Goal: Find specific page/section: Find specific page/section

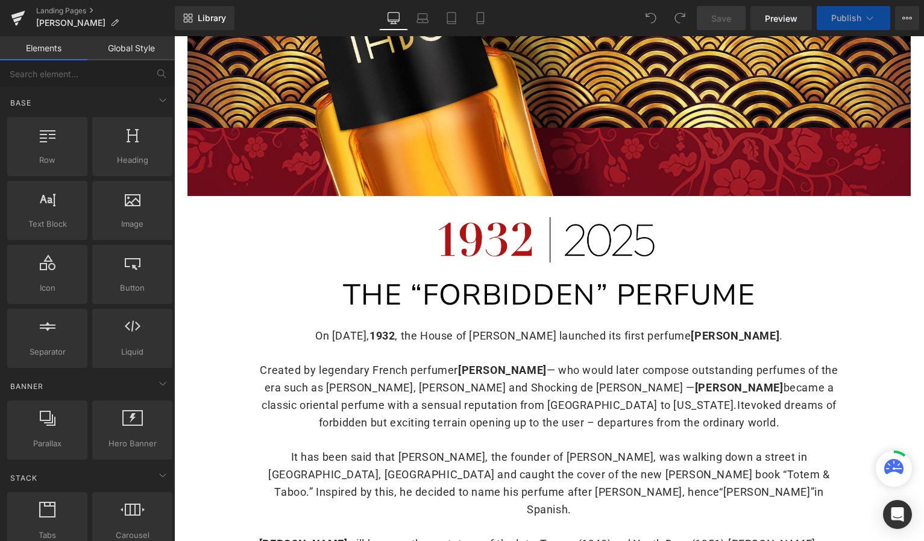
scroll to position [264, 0]
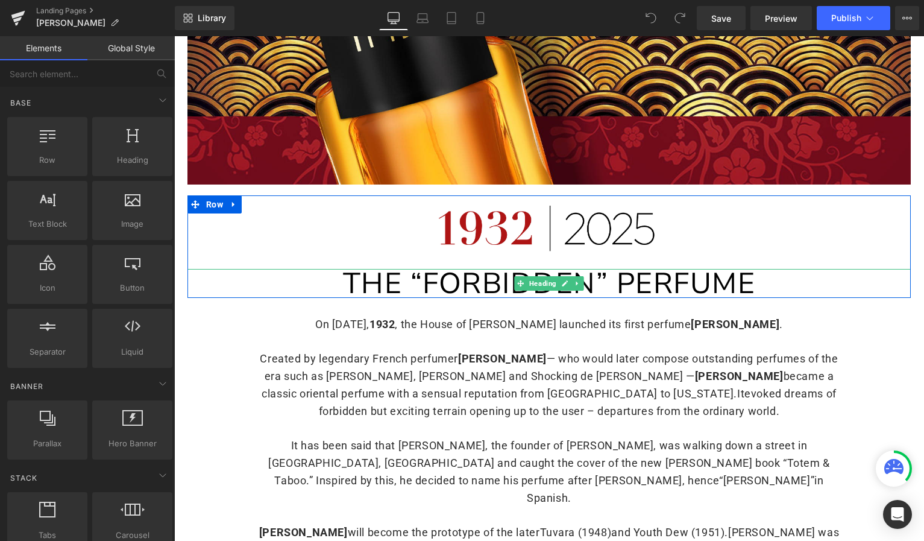
click at [385, 288] on span "THE “FORBIDDEN” PERFUME" at bounding box center [549, 283] width 413 height 40
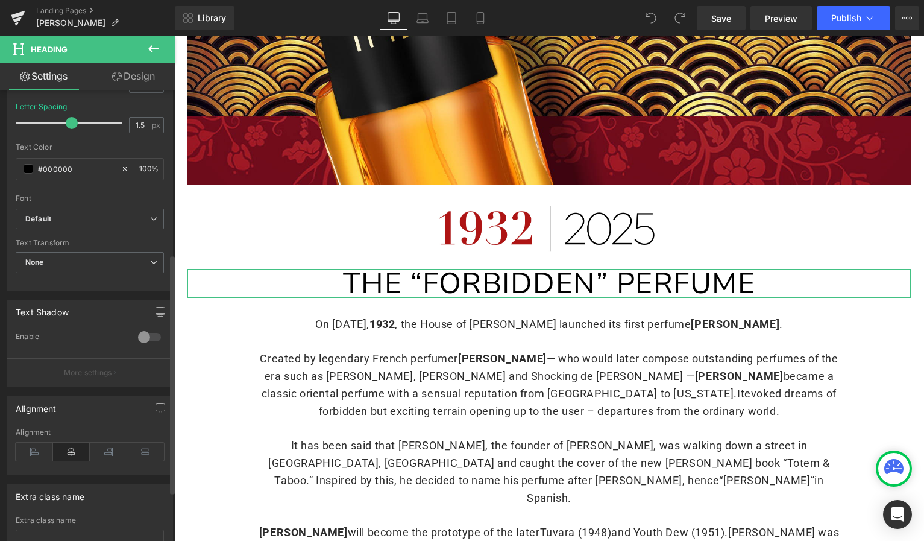
scroll to position [307, 0]
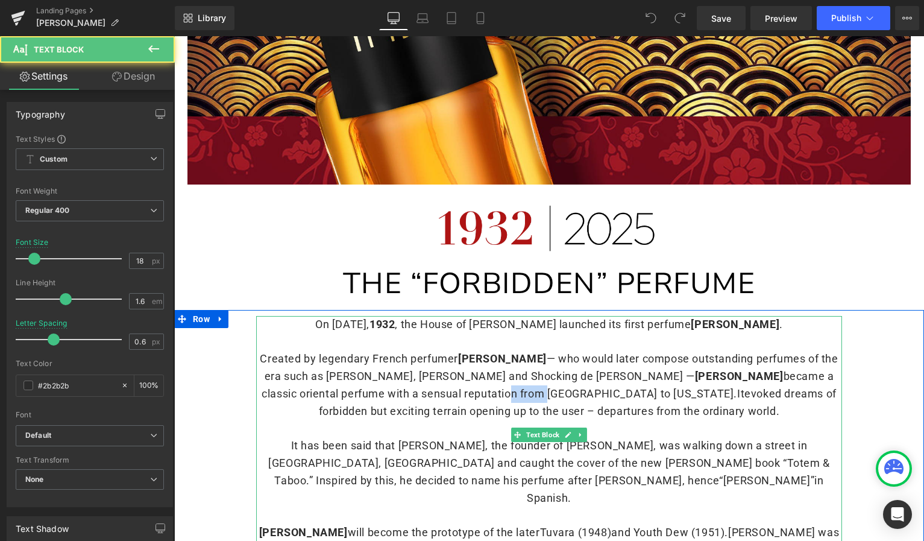
drag, startPoint x: 353, startPoint y: 382, endPoint x: 389, endPoint y: 383, distance: 36.8
click at [391, 383] on p "Created by legendary French perfumer Jean Carles — who would later compose outs…" at bounding box center [549, 384] width 586 height 69
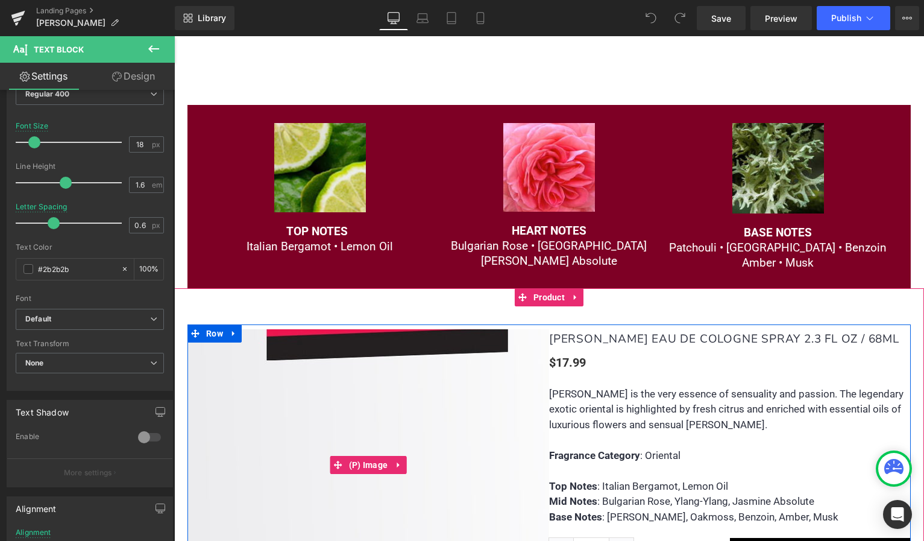
scroll to position [1085, 0]
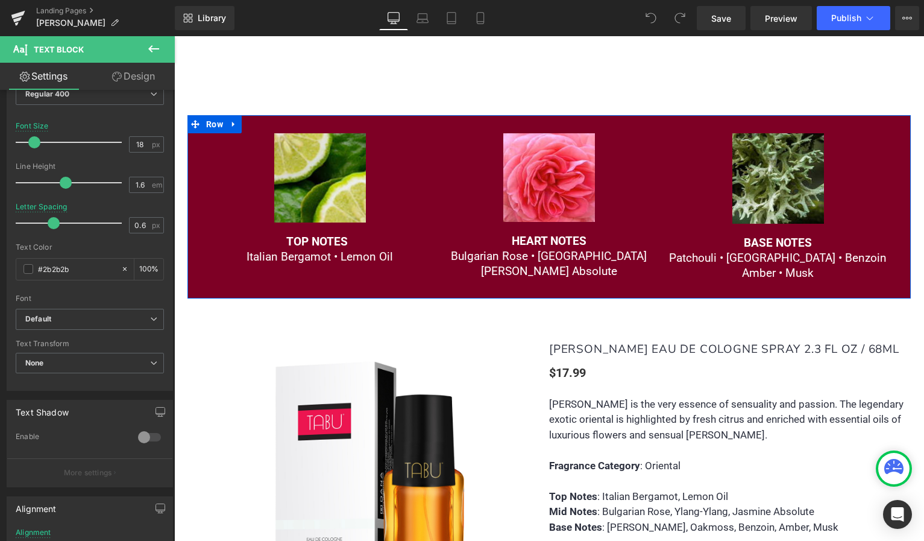
click at [203, 211] on div "Image TOP NOTES Italian Bergamot • Lemon Oil Text Block Image HEART NOTES Bulga…" at bounding box center [548, 206] width 723 height 183
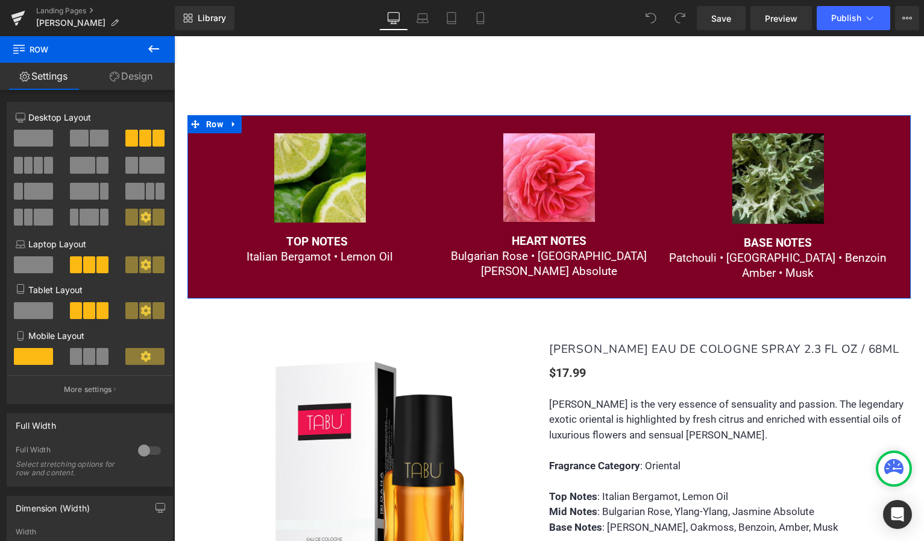
click at [145, 78] on link "Design" at bounding box center [130, 76] width 87 height 27
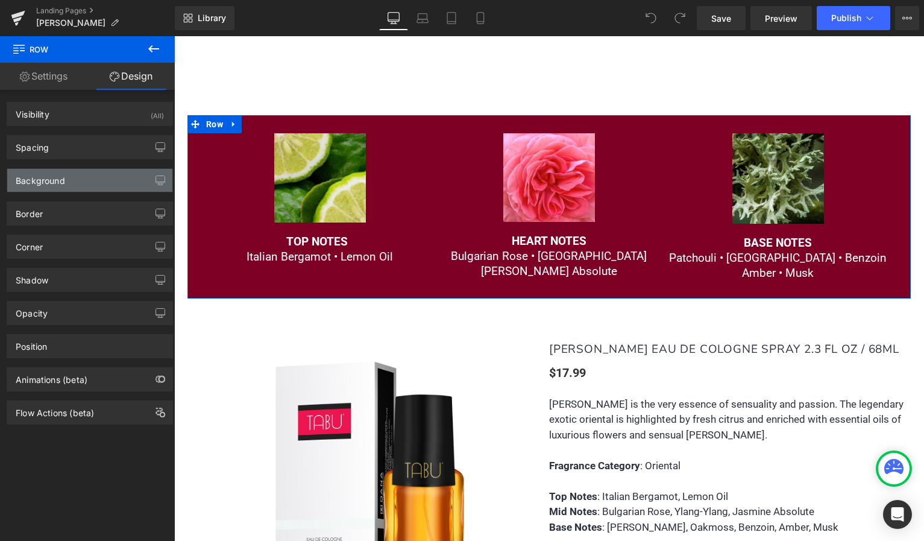
click at [112, 178] on div "Background" at bounding box center [89, 180] width 165 height 23
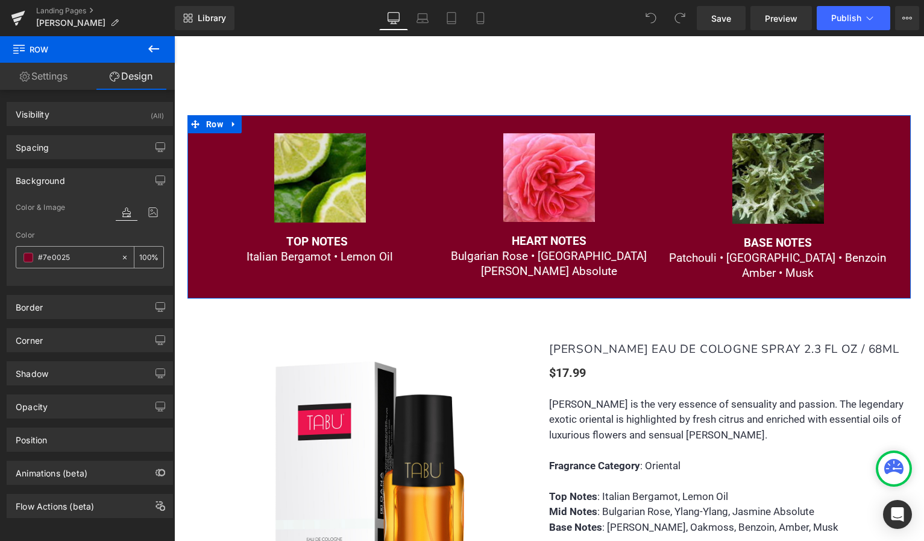
drag, startPoint x: 72, startPoint y: 255, endPoint x: 37, endPoint y: 254, distance: 35.0
click at [37, 254] on div "#7e0025" at bounding box center [68, 256] width 104 height 21
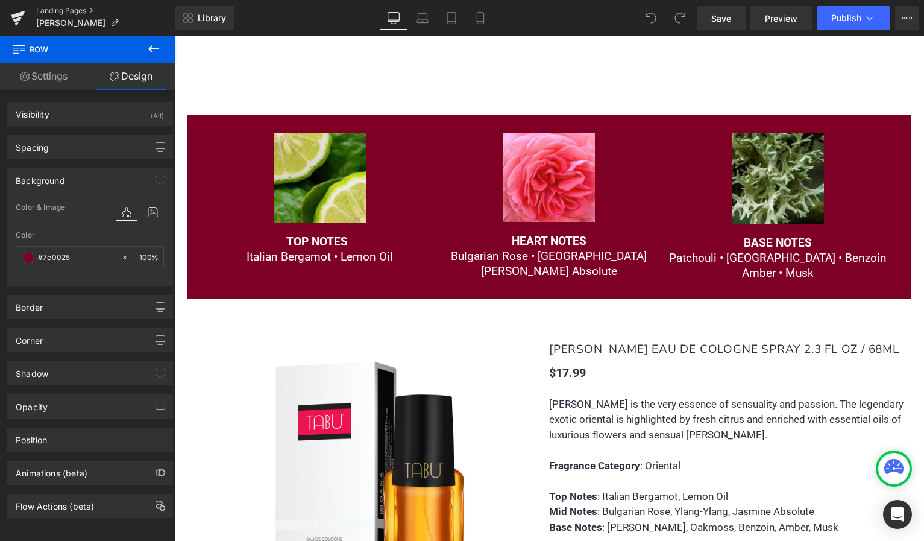
click at [82, 11] on link "Landing Pages" at bounding box center [105, 11] width 139 height 10
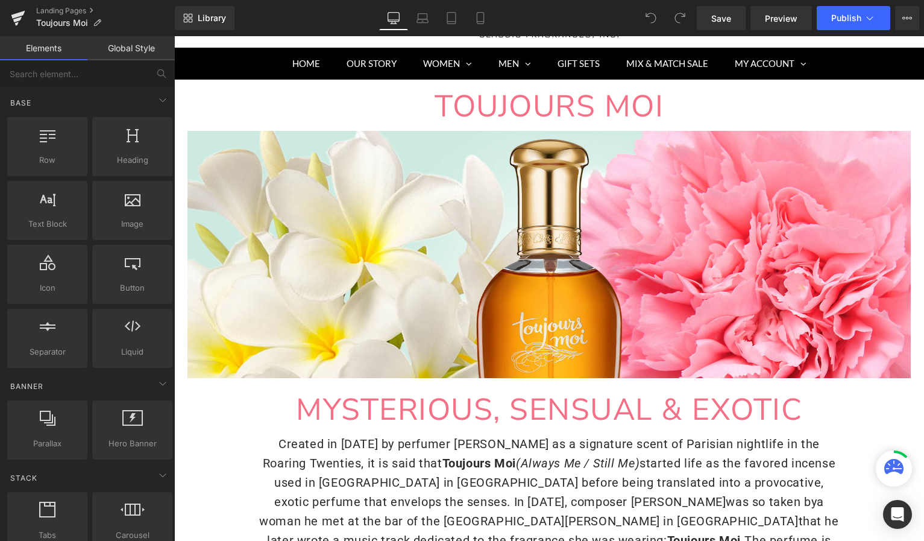
scroll to position [80, 0]
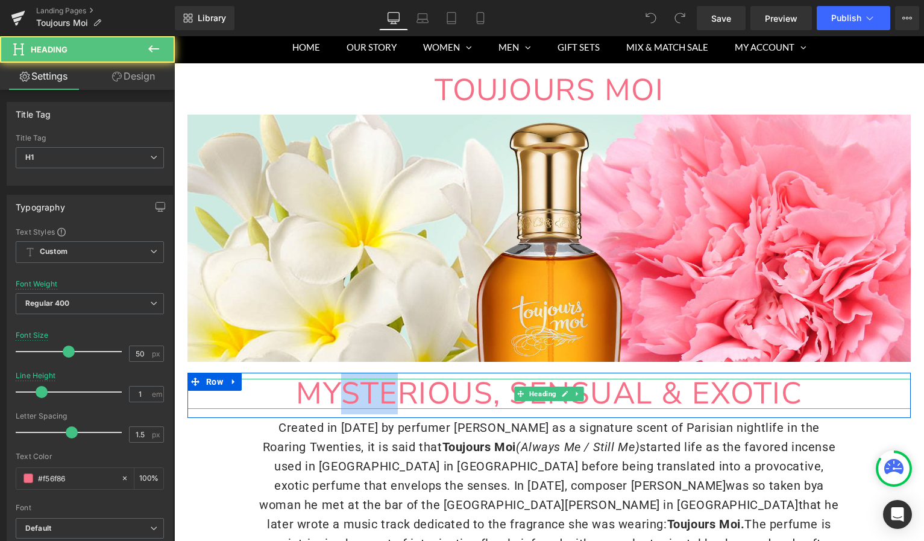
drag, startPoint x: 338, startPoint y: 391, endPoint x: 390, endPoint y: 398, distance: 52.3
click at [390, 398] on span "MYSTERIOUS, SENSUAL & EXOTIC" at bounding box center [549, 393] width 506 height 42
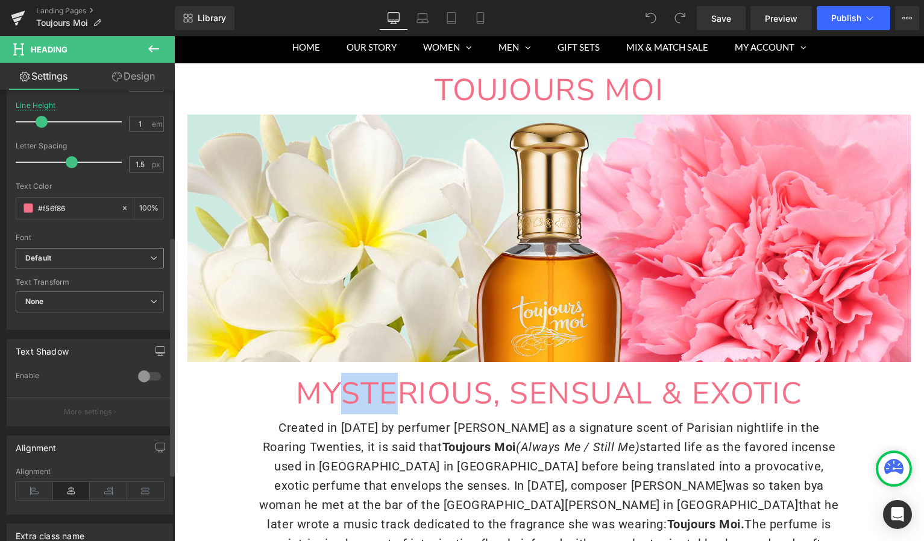
scroll to position [265, 0]
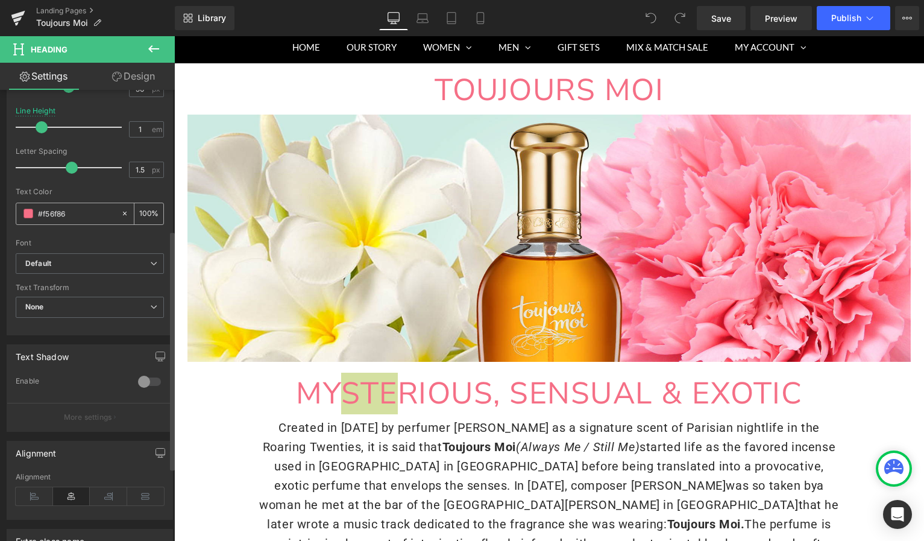
drag, startPoint x: 73, startPoint y: 209, endPoint x: 36, endPoint y: 207, distance: 37.4
click at [36, 207] on div "#f56f86" at bounding box center [68, 213] width 104 height 21
copy span "STE"
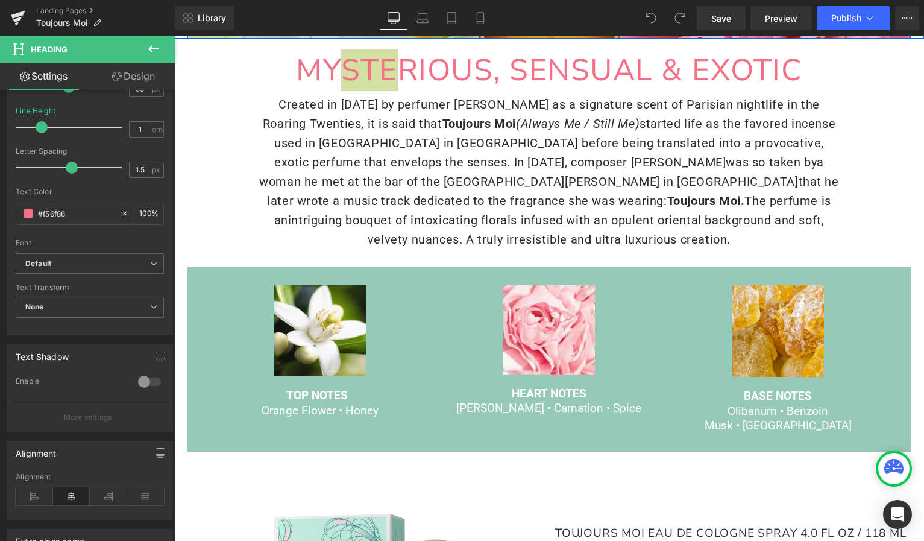
scroll to position [418, 0]
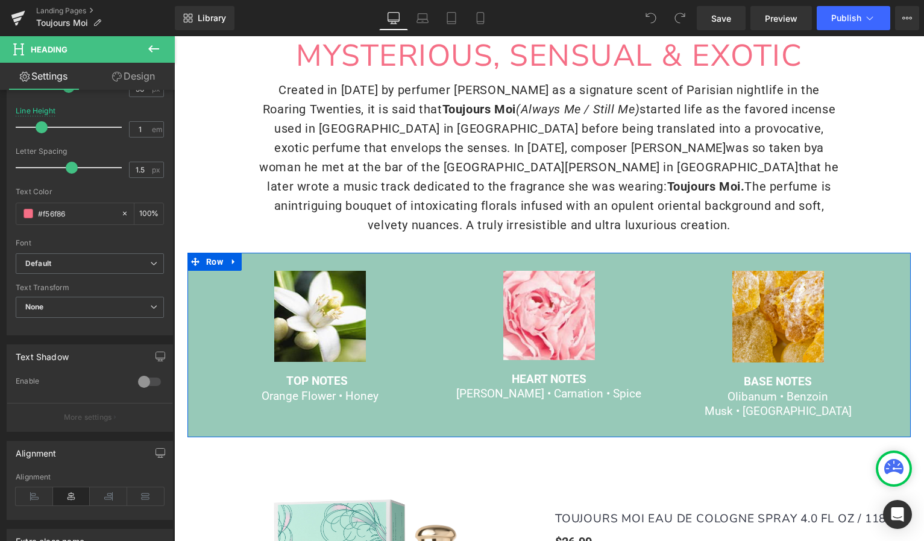
click at [199, 354] on div "Image TOP NOTES Orange Flower • Honey Text Block Image HEART NOTES Jasmine • Ca…" at bounding box center [548, 345] width 723 height 184
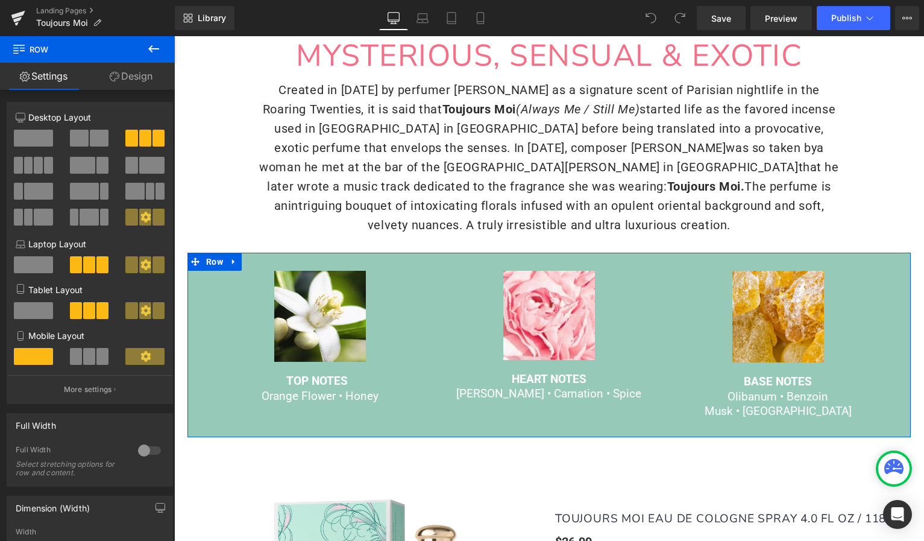
click at [123, 73] on link "Design" at bounding box center [130, 76] width 87 height 27
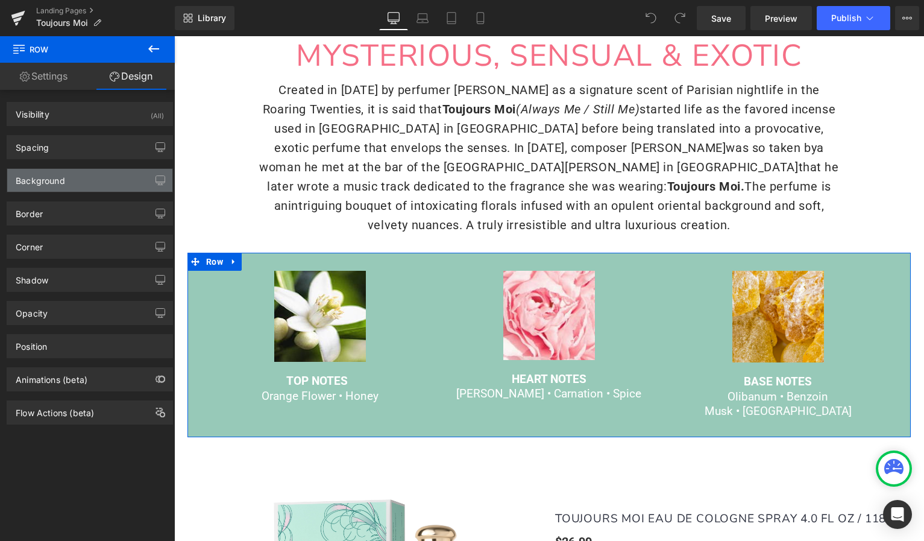
click at [69, 177] on div "Background" at bounding box center [89, 180] width 165 height 23
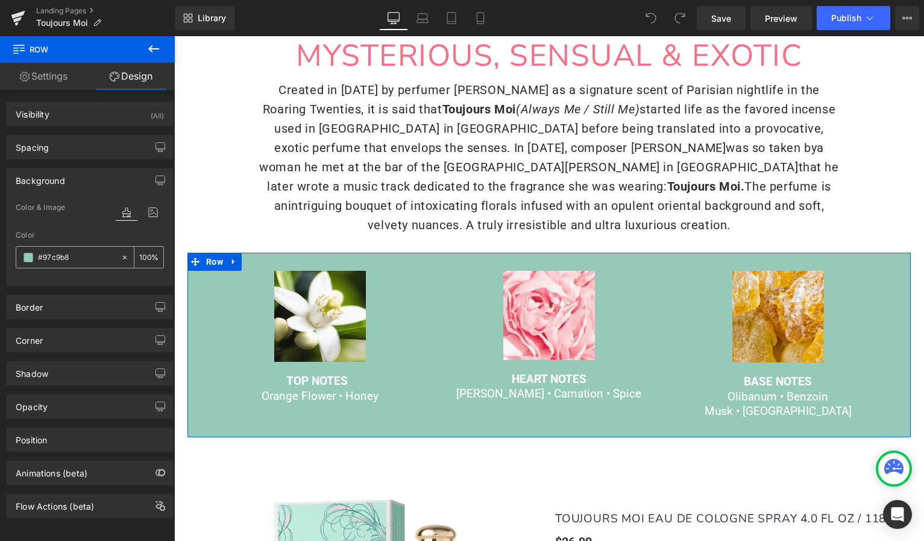
drag, startPoint x: 82, startPoint y: 259, endPoint x: 35, endPoint y: 249, distance: 48.1
click at [35, 249] on div "#97c9b8" at bounding box center [68, 256] width 104 height 21
click at [199, 304] on div "Image TOP NOTES Orange Flower • Honey Text Block Image HEART NOTES Jasmine • Ca…" at bounding box center [548, 345] width 723 height 184
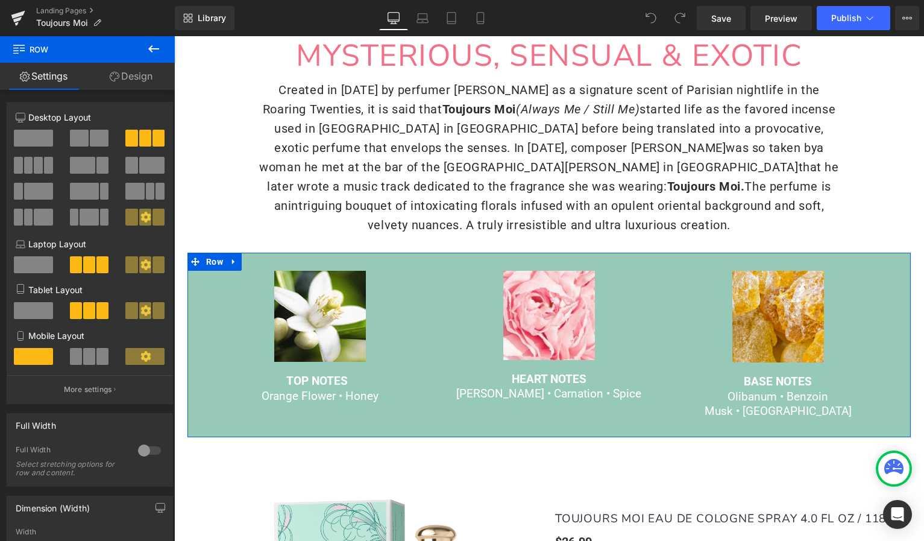
click at [136, 80] on link "Design" at bounding box center [130, 76] width 87 height 27
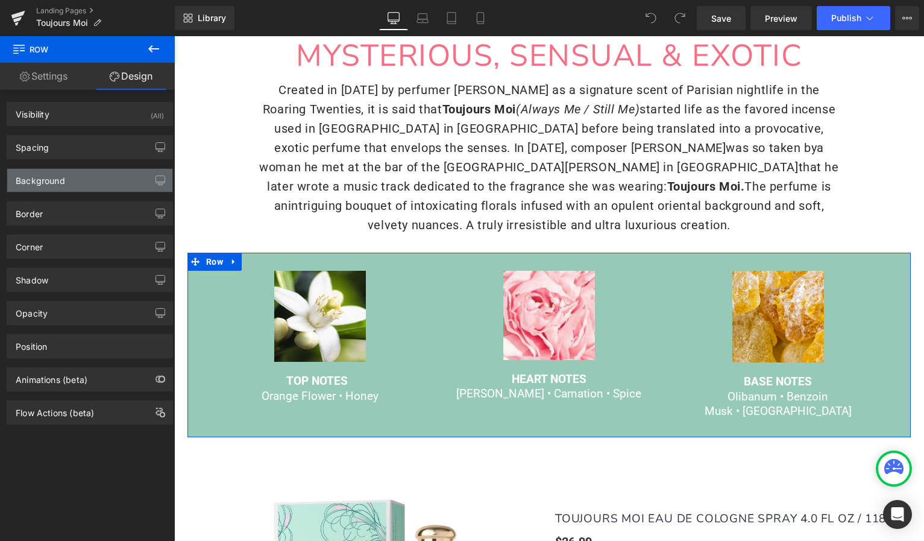
click at [91, 178] on div "Background" at bounding box center [89, 180] width 165 height 23
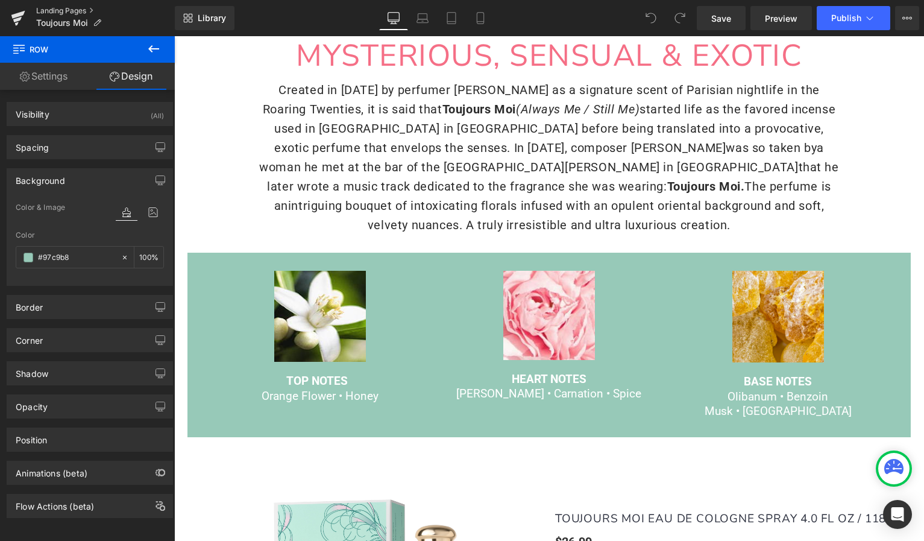
click at [45, 11] on link "Landing Pages" at bounding box center [105, 11] width 139 height 10
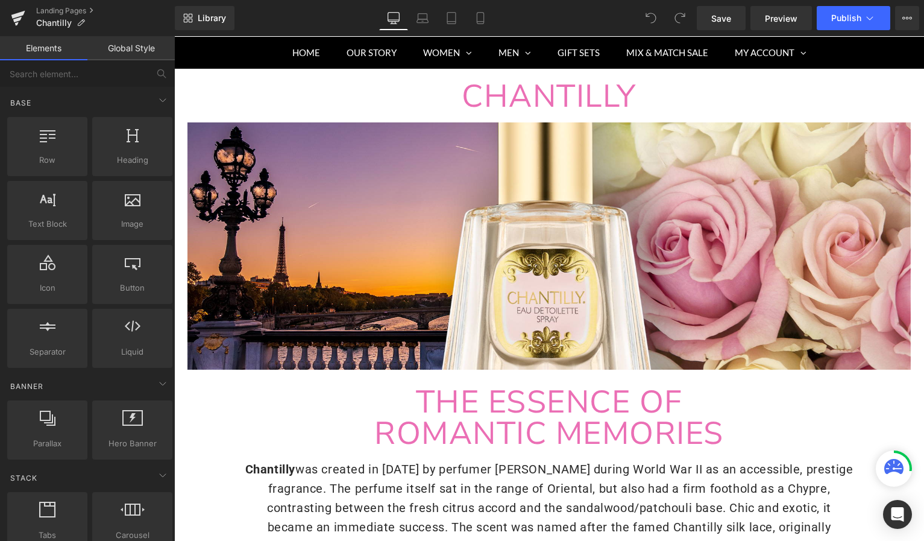
scroll to position [102, 0]
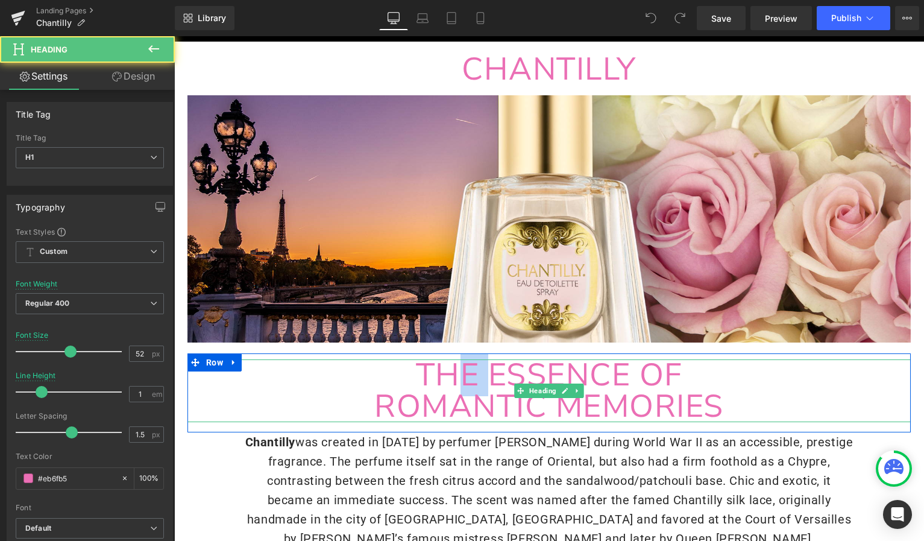
drag, startPoint x: 450, startPoint y: 375, endPoint x: 487, endPoint y: 375, distance: 37.4
click at [487, 375] on span "THE ESSENCE OF ROMANTIC MEMORIES" at bounding box center [549, 390] width 350 height 74
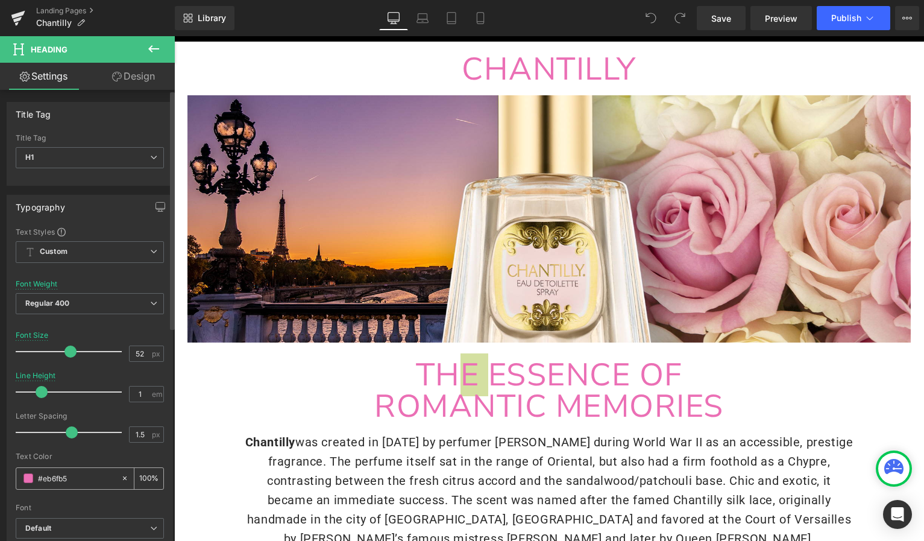
drag, startPoint x: 67, startPoint y: 479, endPoint x: 37, endPoint y: 479, distance: 30.1
click at [37, 479] on div "#eb6fb5" at bounding box center [68, 478] width 104 height 21
copy span "E"
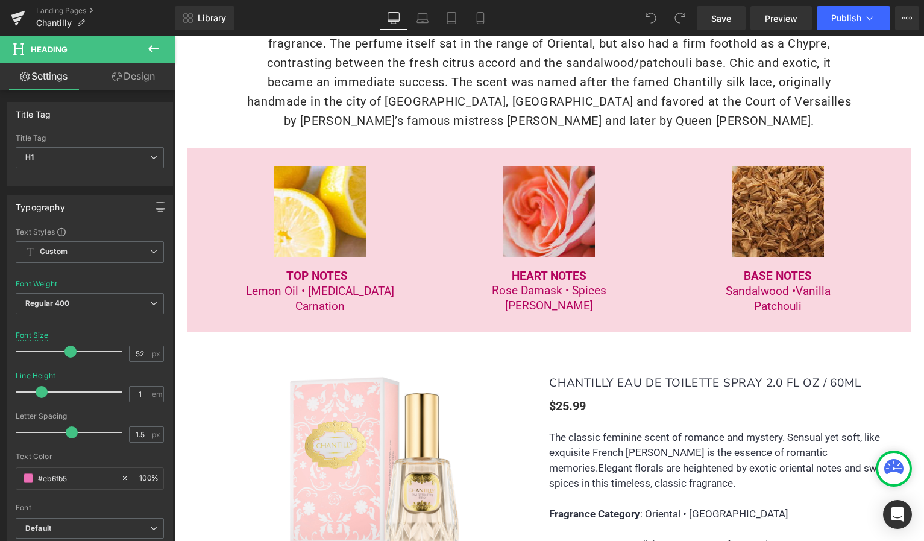
scroll to position [609, 0]
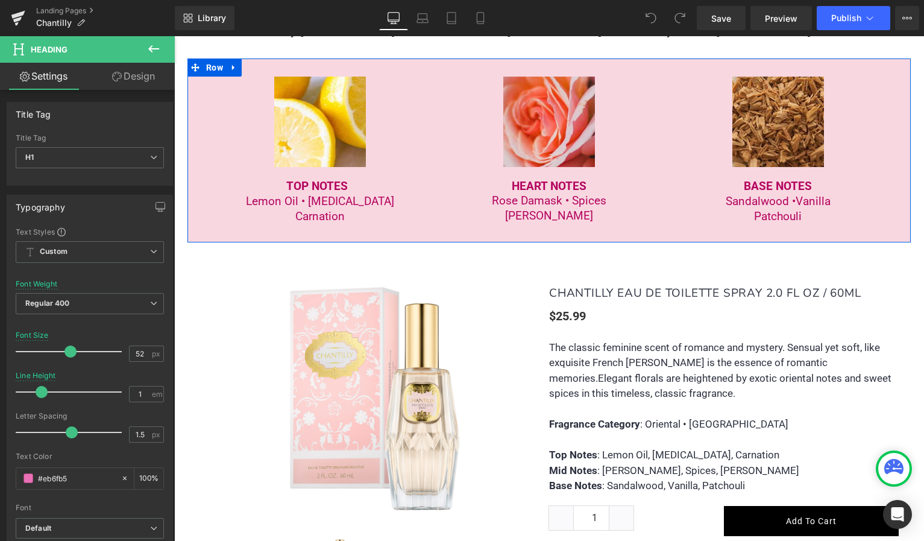
click at [198, 214] on div "Image TOP NOTES Lemon Oil • Orange Oil Carnation Text Block Image HEART NOTES R…" at bounding box center [548, 149] width 723 height 183
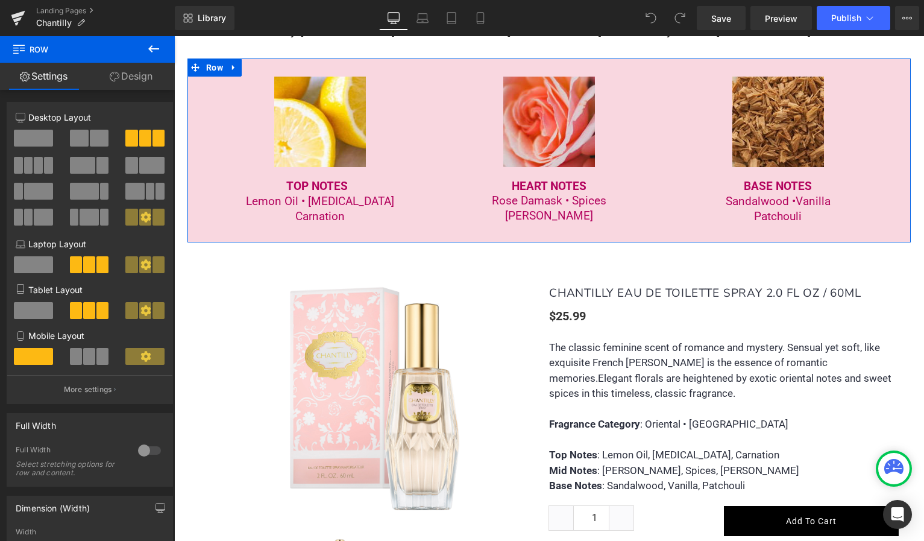
click at [118, 77] on icon at bounding box center [115, 77] width 10 height 10
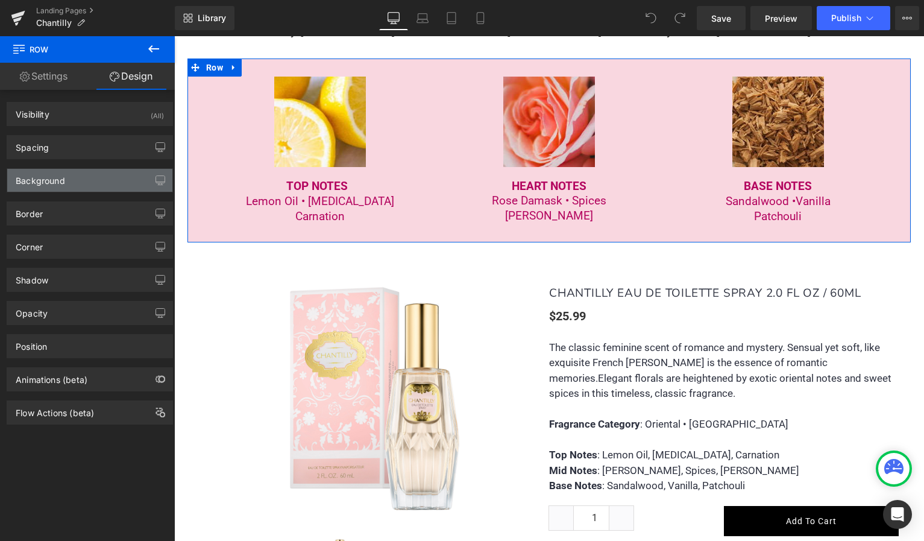
click at [66, 184] on div "Background" at bounding box center [89, 180] width 165 height 23
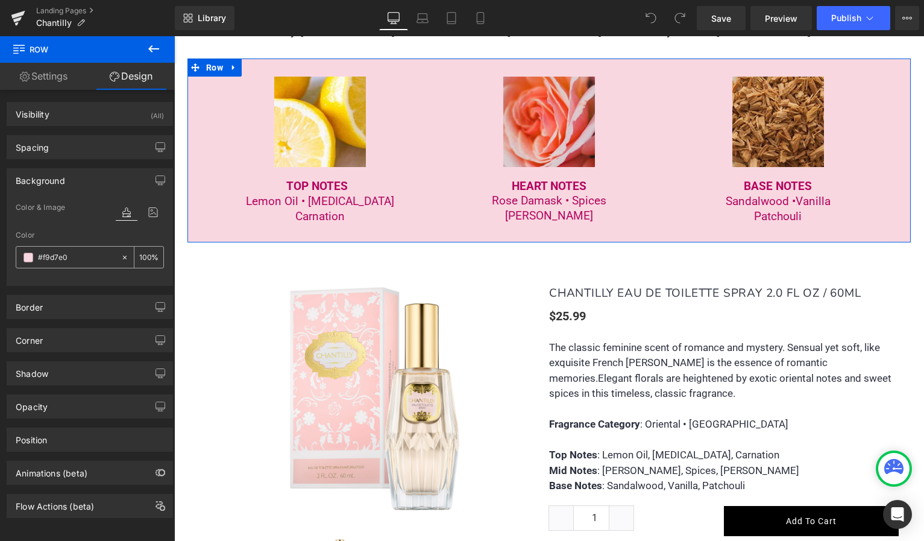
drag, startPoint x: 73, startPoint y: 259, endPoint x: 37, endPoint y: 255, distance: 35.7
click at [37, 255] on div "#f9d7e0" at bounding box center [68, 256] width 104 height 21
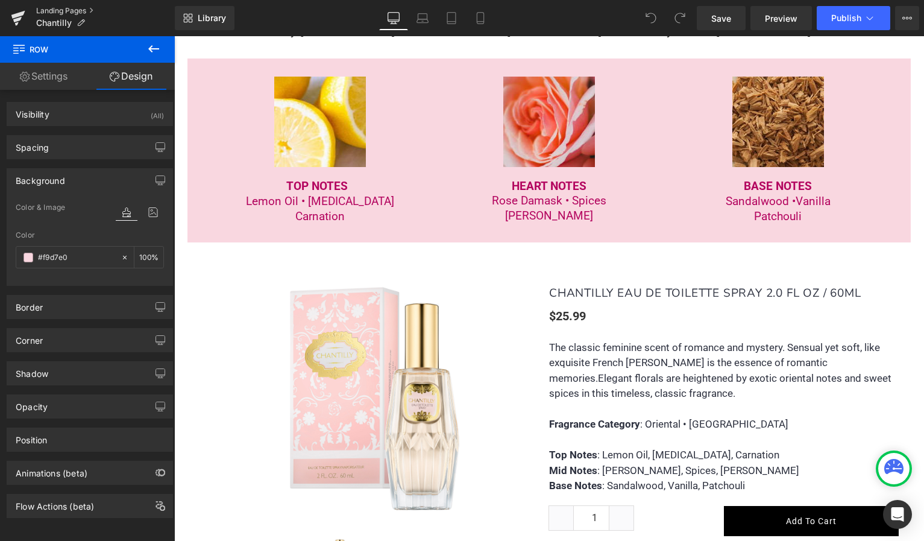
click at [52, 8] on link "Landing Pages" at bounding box center [105, 11] width 139 height 10
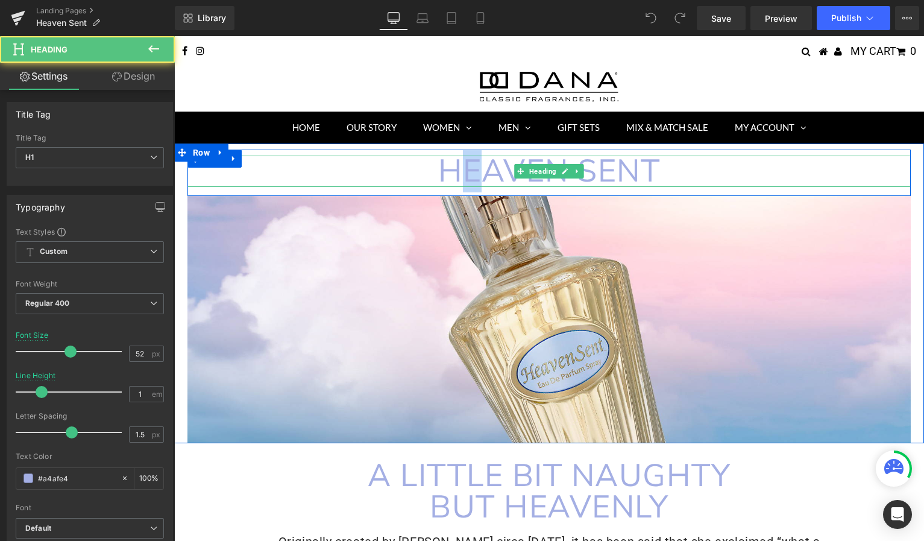
drag, startPoint x: 467, startPoint y: 175, endPoint x: 489, endPoint y: 175, distance: 22.3
click at [489, 175] on h1 "HEAVEN SENT" at bounding box center [548, 170] width 723 height 31
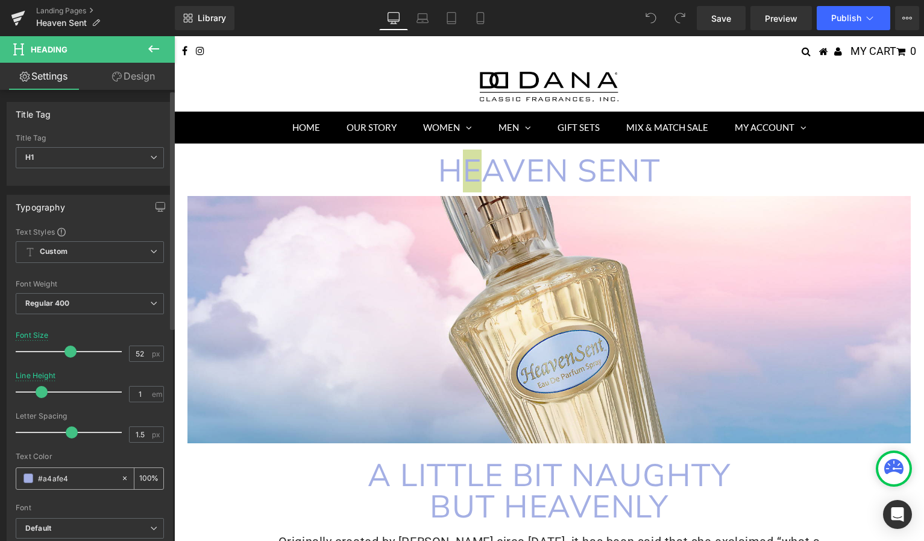
drag, startPoint x: 68, startPoint y: 474, endPoint x: 40, endPoint y: 471, distance: 27.2
click at [40, 471] on input "#a4afe4" at bounding box center [76, 477] width 77 height 13
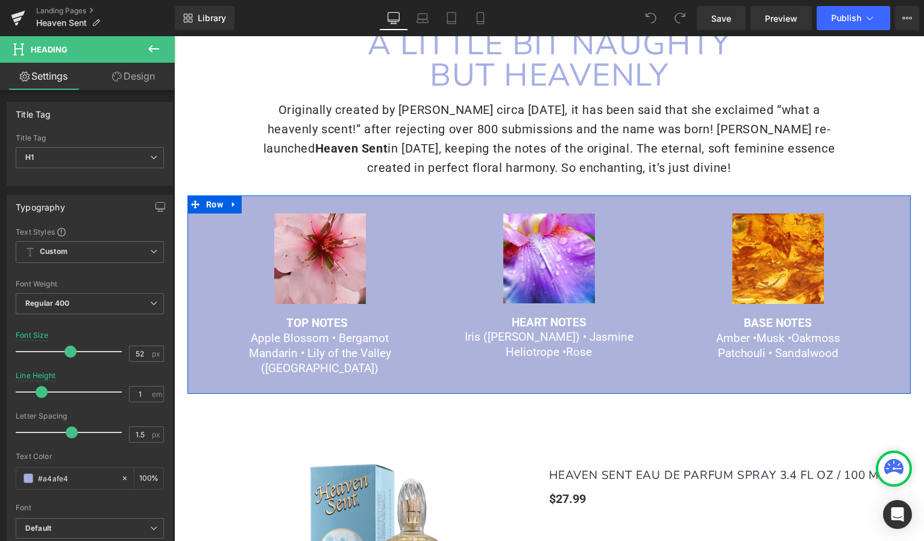
scroll to position [472, 0]
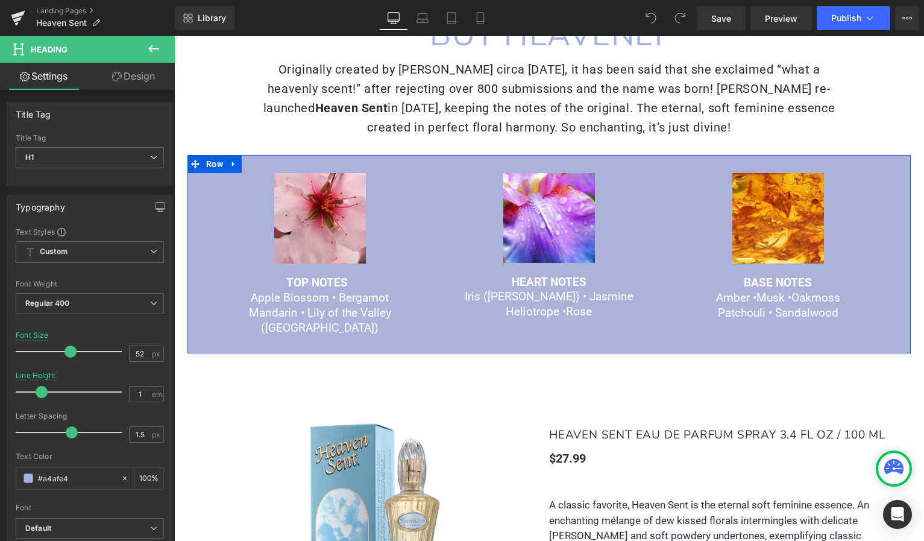
click at [195, 216] on div "Image TOP NOTES Apple Blossom • Bergamot Mandarin • Lily of the Valley (Muguet)…" at bounding box center [548, 254] width 723 height 198
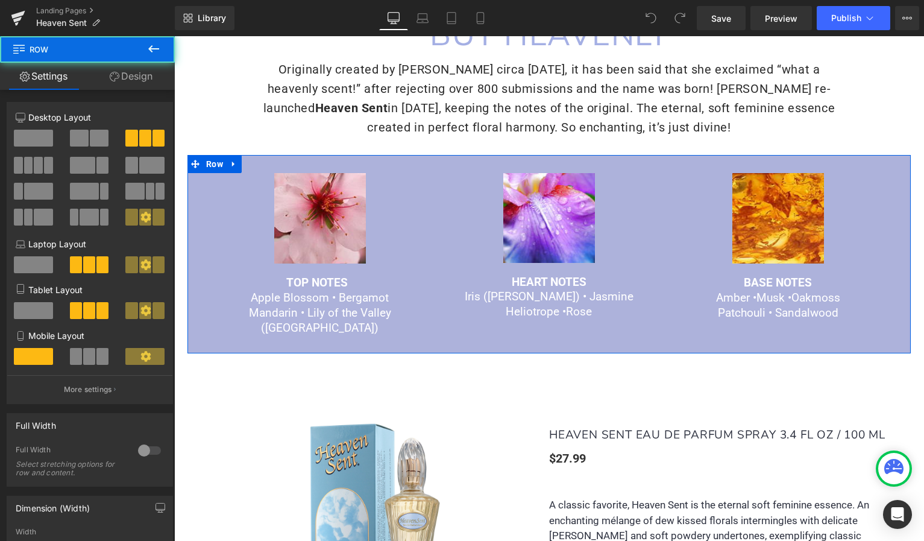
click at [143, 80] on link "Design" at bounding box center [130, 76] width 87 height 27
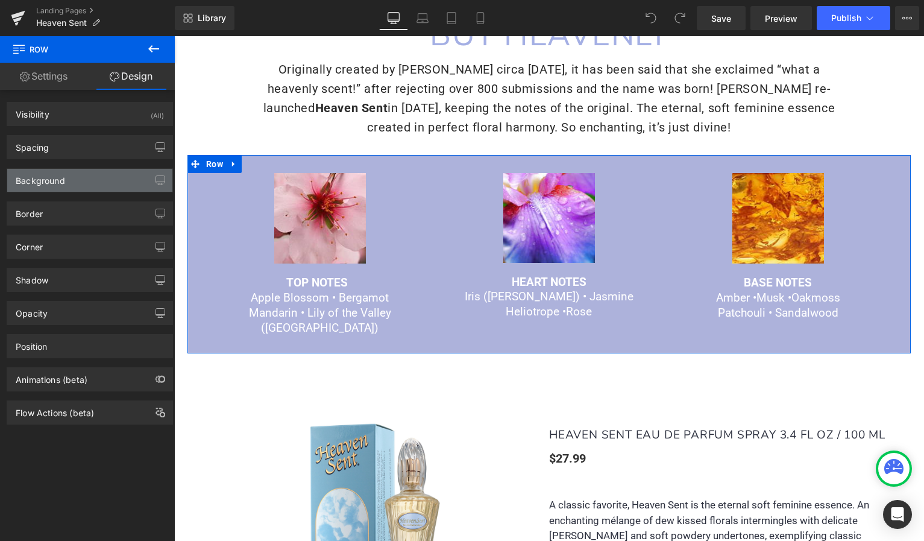
click at [60, 183] on div "Background" at bounding box center [40, 177] width 49 height 17
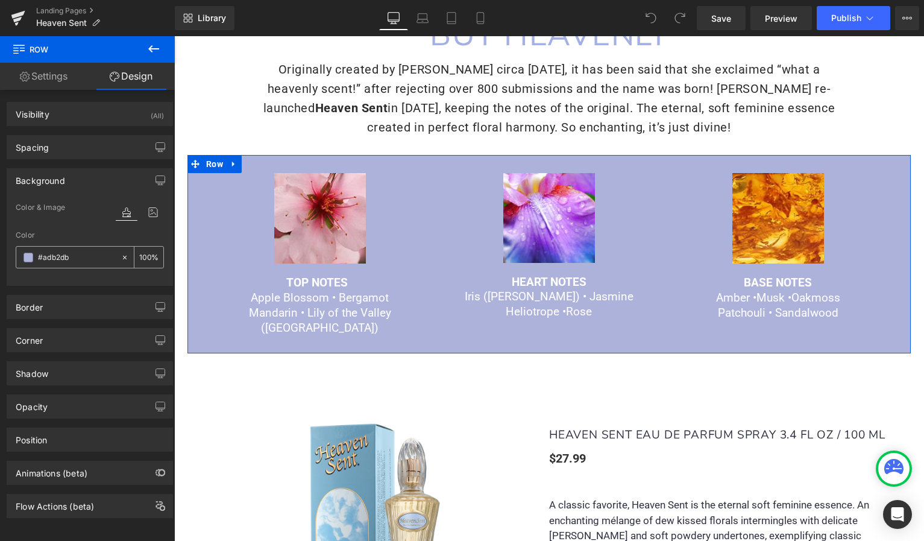
drag, startPoint x: 72, startPoint y: 254, endPoint x: 34, endPoint y: 253, distance: 38.0
click at [34, 253] on div "#adb2db" at bounding box center [68, 256] width 104 height 21
click at [74, 12] on link "Landing Pages" at bounding box center [105, 11] width 139 height 10
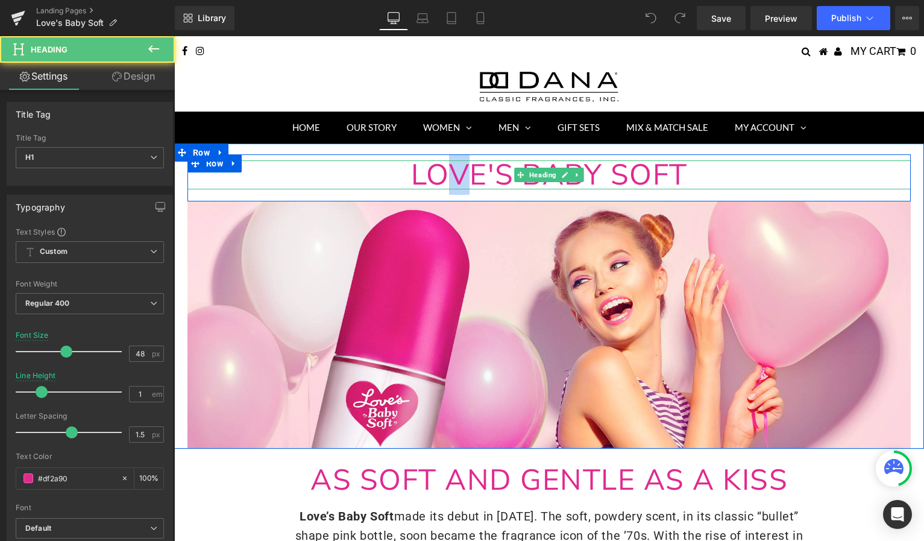
drag, startPoint x: 445, startPoint y: 178, endPoint x: 468, endPoint y: 178, distance: 23.5
click at [468, 178] on span "LOVE'S BABY SOFT" at bounding box center [549, 175] width 277 height 40
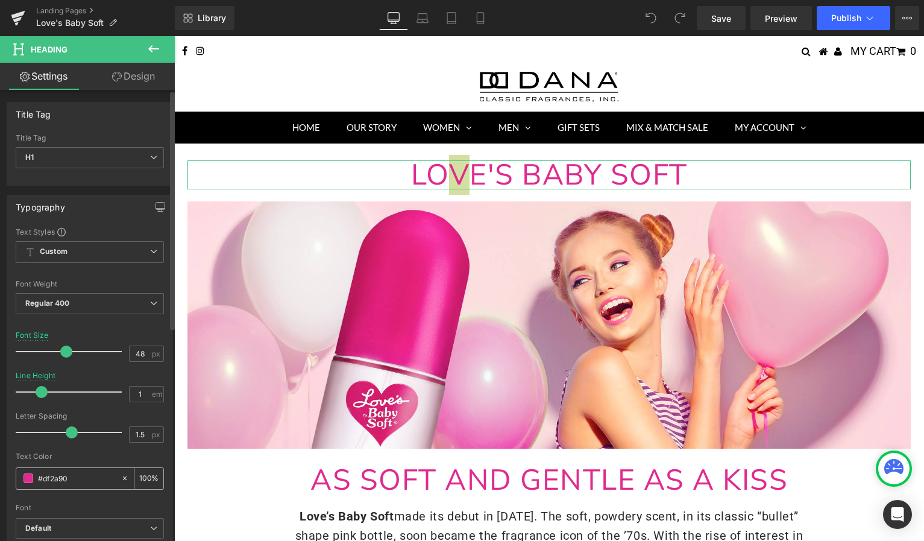
drag, startPoint x: 69, startPoint y: 476, endPoint x: 34, endPoint y: 471, distance: 35.3
click at [34, 471] on div "#df2a90" at bounding box center [68, 478] width 104 height 21
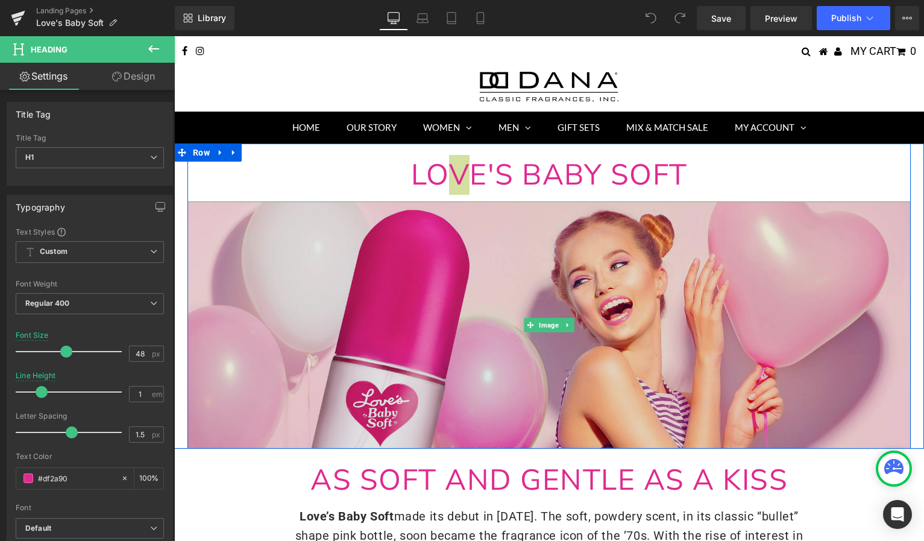
copy span "V"
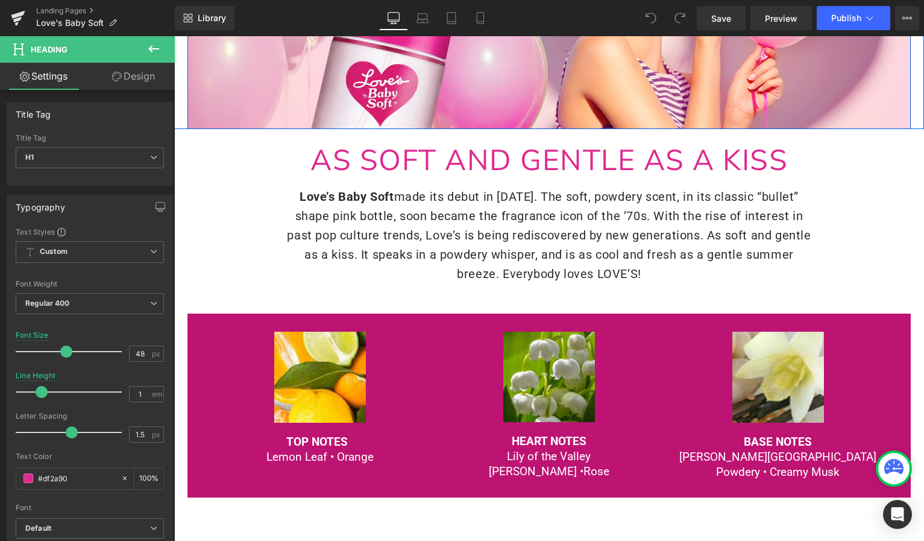
scroll to position [322, 0]
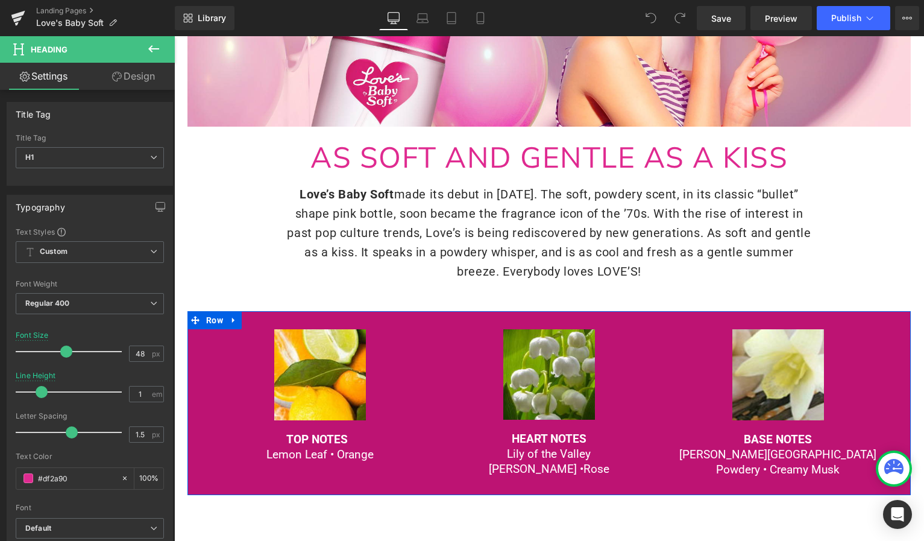
click at [198, 350] on div "Image TOP NOTES Lemon Leaf • Orange Text Block Image HEART NOTES Lily of the Va…" at bounding box center [548, 403] width 723 height 184
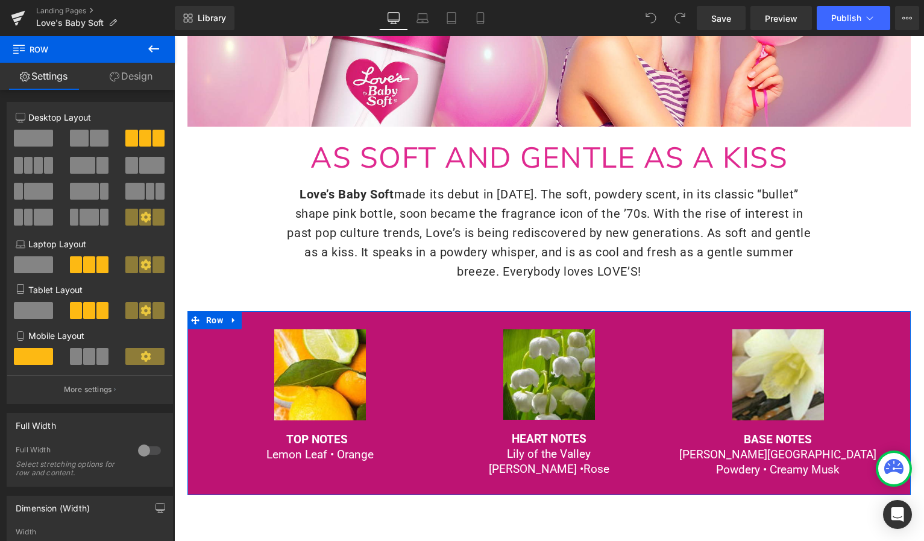
click at [120, 80] on link "Design" at bounding box center [130, 76] width 87 height 27
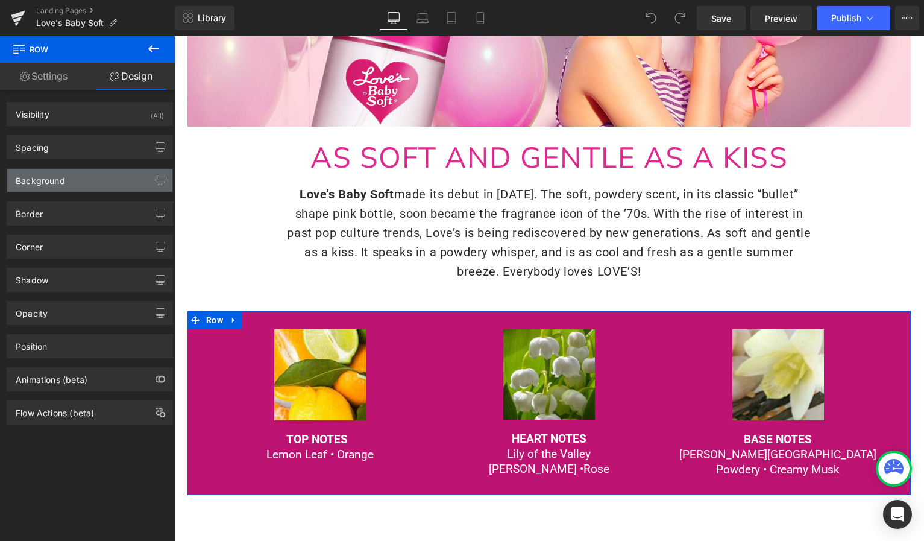
click at [63, 187] on div "Background" at bounding box center [89, 180] width 165 height 23
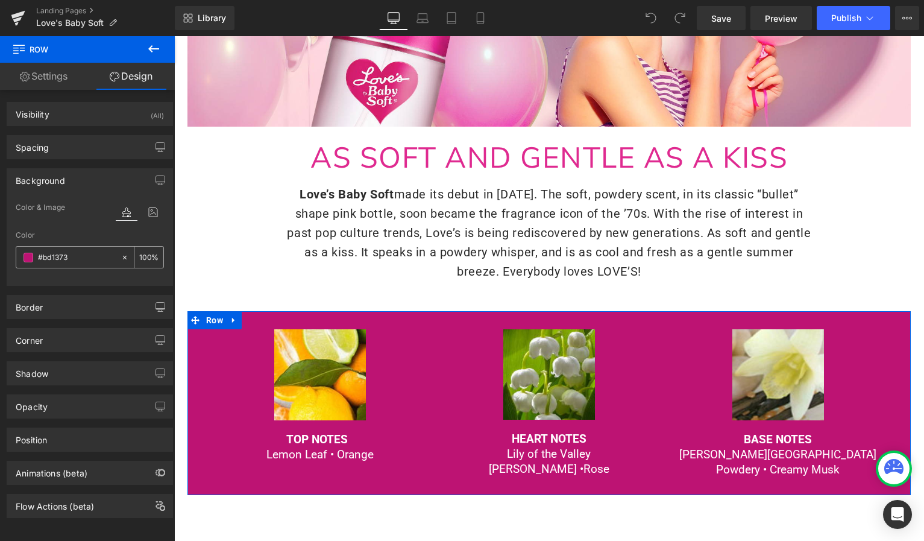
drag, startPoint x: 69, startPoint y: 256, endPoint x: 30, endPoint y: 255, distance: 39.8
click at [30, 255] on div "#bd1373" at bounding box center [68, 256] width 104 height 21
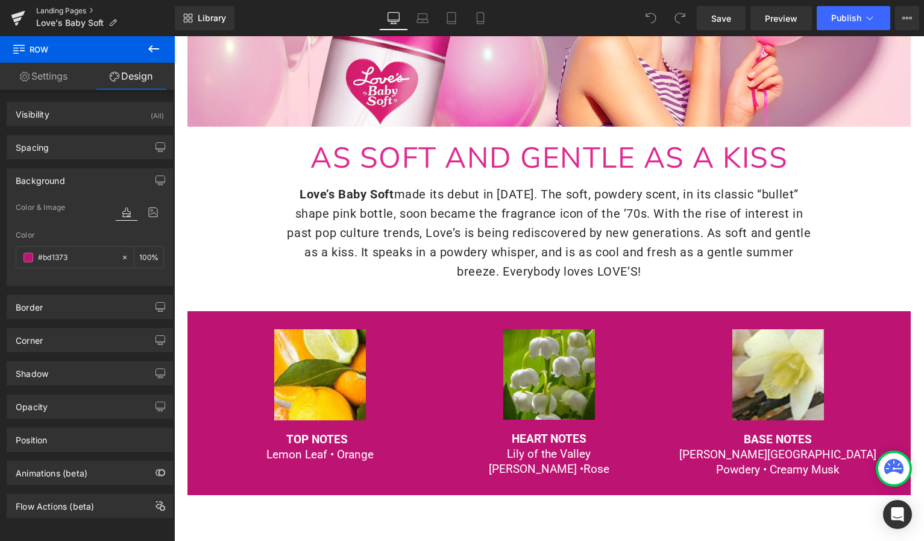
click at [64, 11] on link "Landing Pages" at bounding box center [105, 11] width 139 height 10
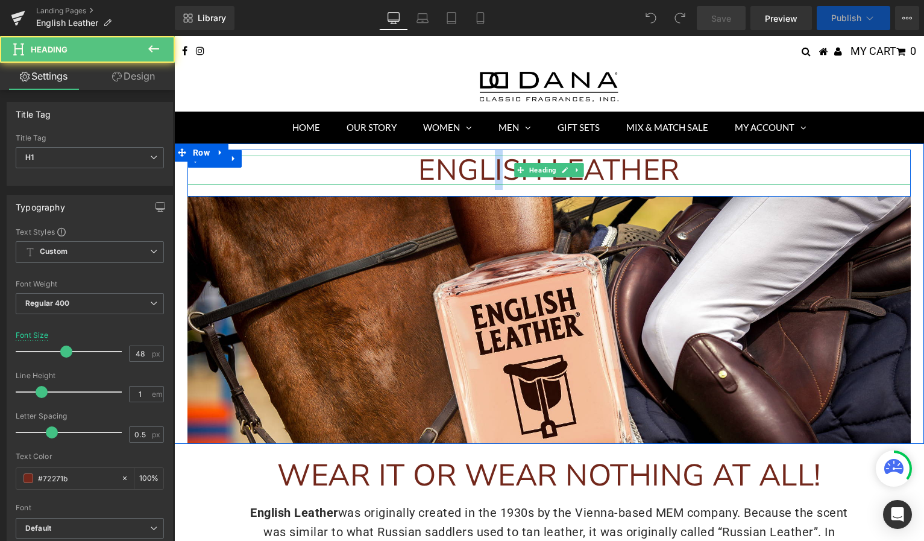
drag, startPoint x: 498, startPoint y: 172, endPoint x: 510, endPoint y: 172, distance: 12.1
click at [510, 172] on span "ENGLISH LEATHER" at bounding box center [549, 170] width 262 height 40
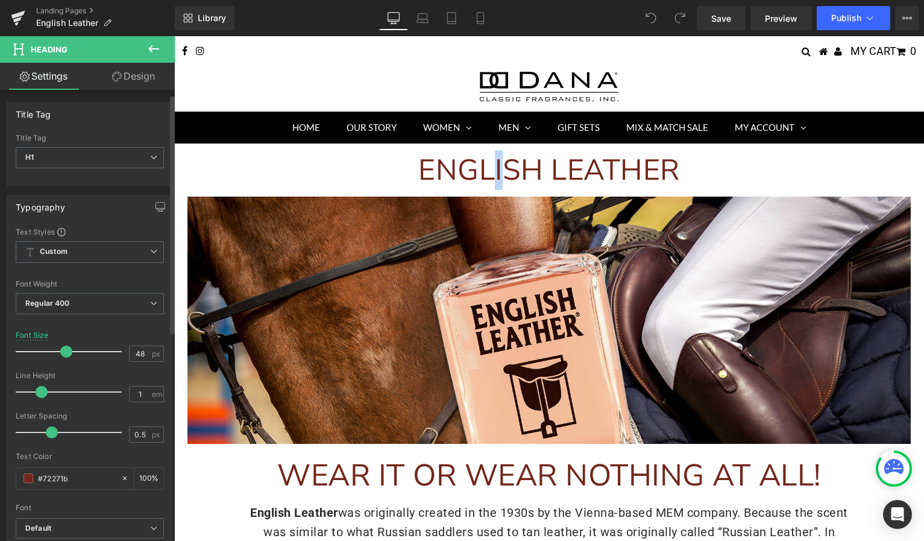
scroll to position [26, 0]
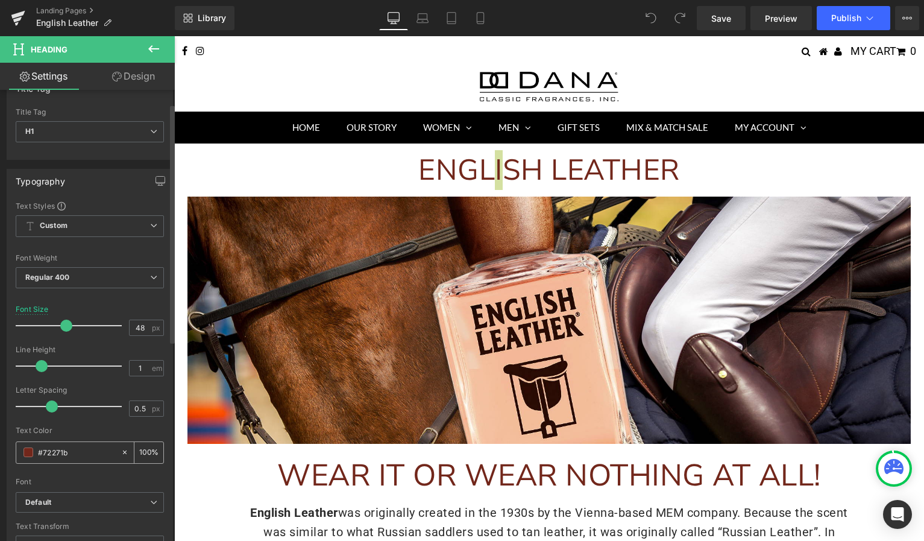
drag, startPoint x: 78, startPoint y: 454, endPoint x: 39, endPoint y: 445, distance: 40.2
click at [39, 445] on input "#72271b" at bounding box center [76, 451] width 77 height 13
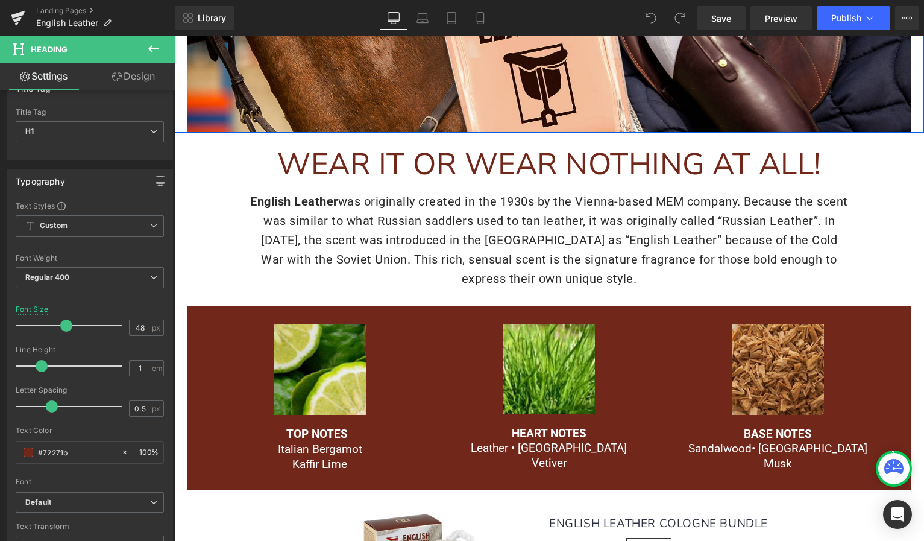
scroll to position [331, 0]
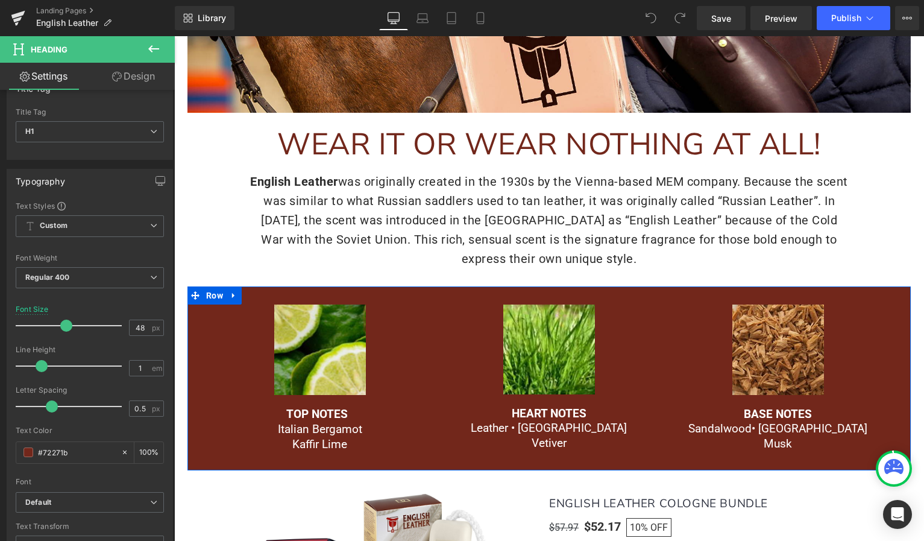
click at [200, 331] on div "Image TOP NOTES Italian Bergamot Kaffir Lime Text Block Image HEART NOTES Leath…" at bounding box center [548, 377] width 723 height 183
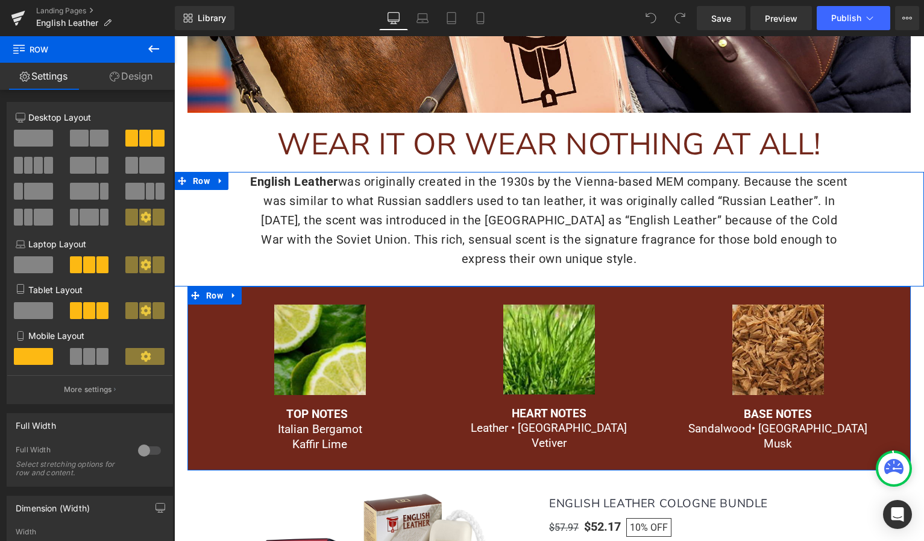
click at [141, 74] on link "Design" at bounding box center [130, 76] width 87 height 27
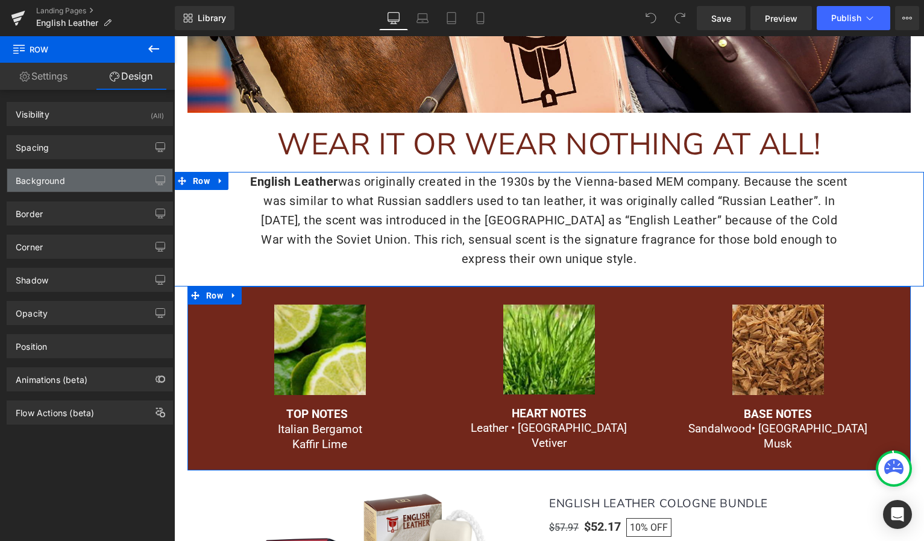
click at [76, 183] on div "Background" at bounding box center [89, 180] width 165 height 23
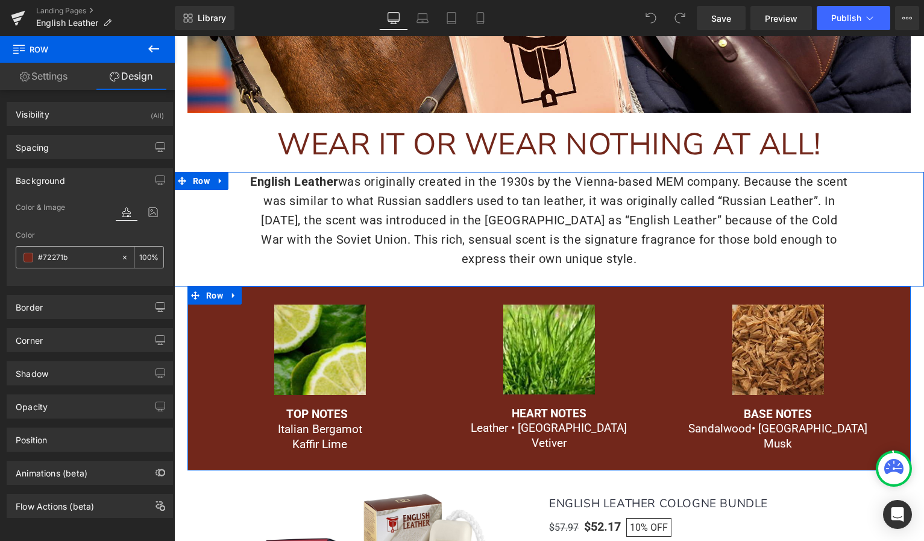
drag, startPoint x: 70, startPoint y: 254, endPoint x: 35, endPoint y: 246, distance: 35.8
click at [35, 246] on div "#72271b" at bounding box center [68, 256] width 104 height 21
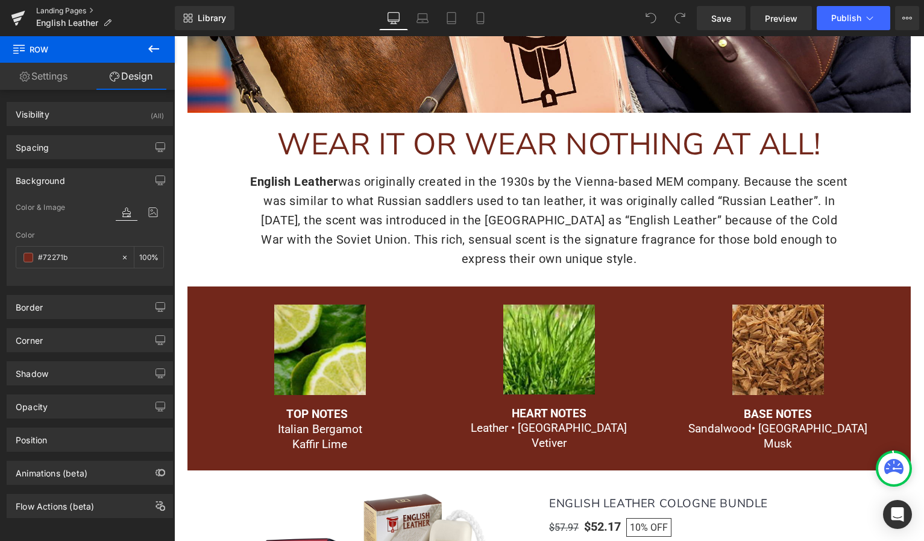
click at [78, 9] on link "Landing Pages" at bounding box center [105, 11] width 139 height 10
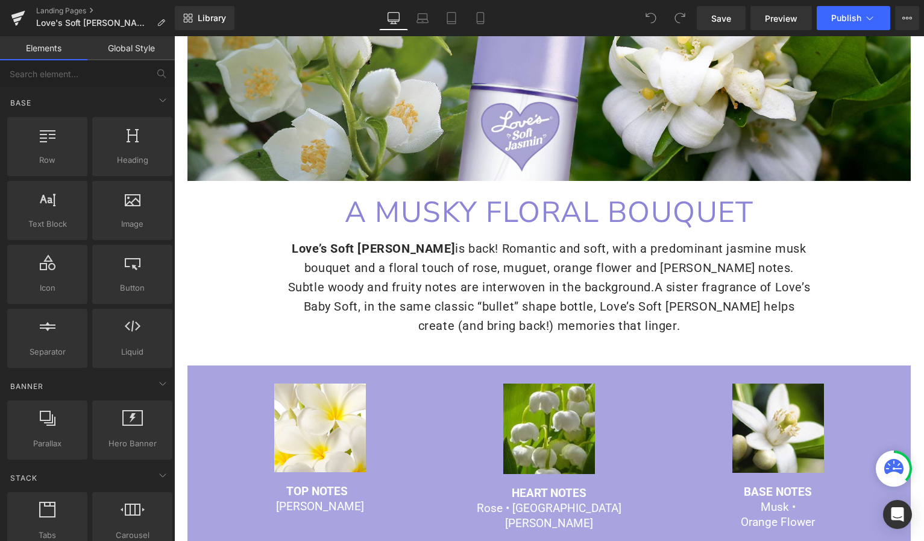
scroll to position [301, 0]
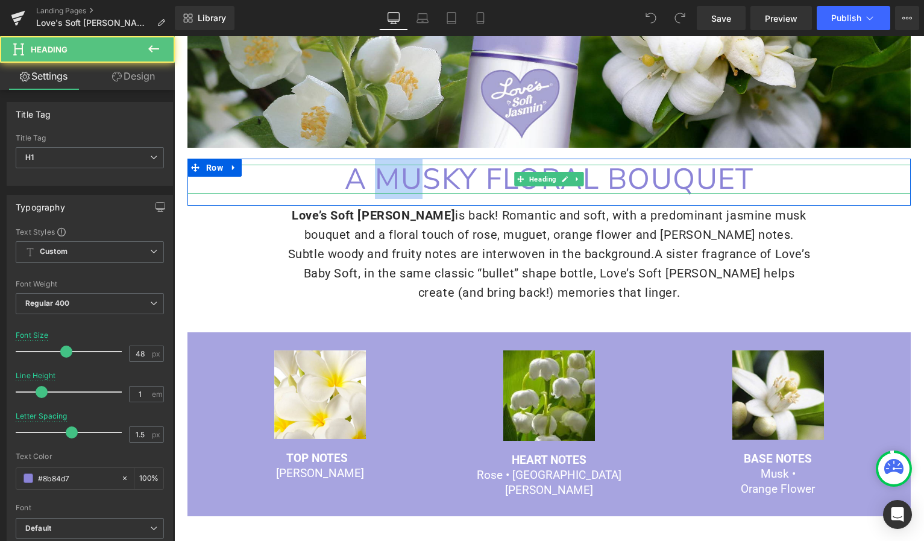
drag, startPoint x: 381, startPoint y: 177, endPoint x: 430, endPoint y: 181, distance: 48.3
click at [430, 181] on span "A MUSKY FLORAL BOUQUET" at bounding box center [549, 179] width 409 height 40
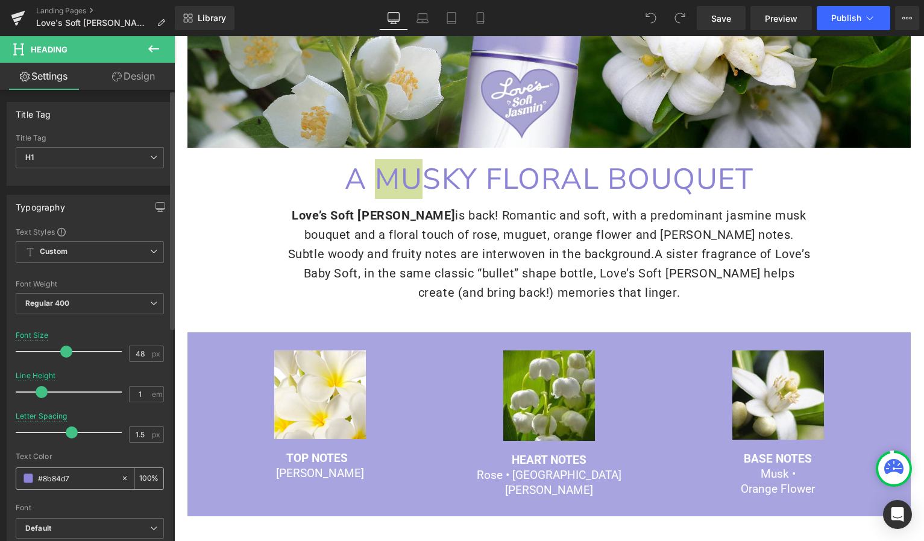
drag, startPoint x: 71, startPoint y: 475, endPoint x: 31, endPoint y: 473, distance: 39.2
click at [31, 473] on div "#8b84d7" at bounding box center [68, 478] width 104 height 21
copy span "MU"
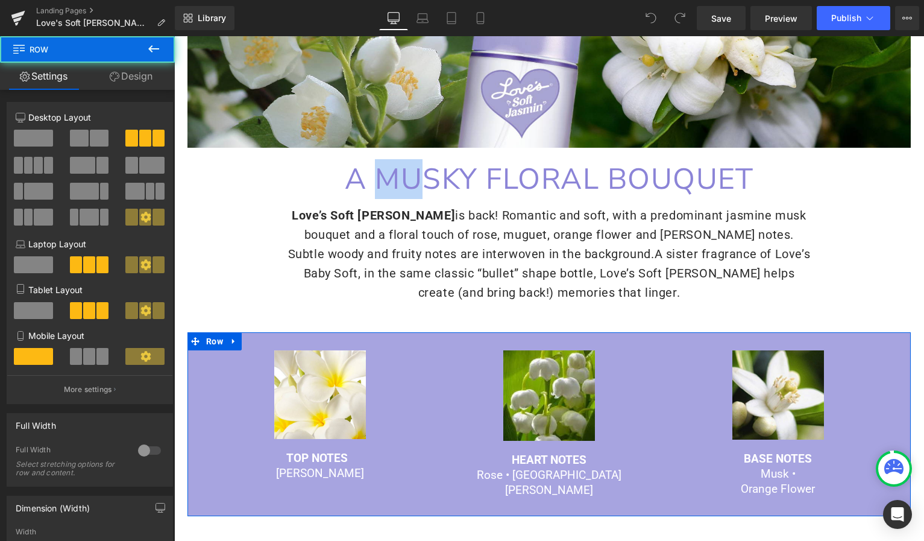
click at [203, 368] on div "Image TOP NOTES Jasmine Text Block Image HEART NOTES Rose • Muguet Green Violet…" at bounding box center [548, 423] width 723 height 183
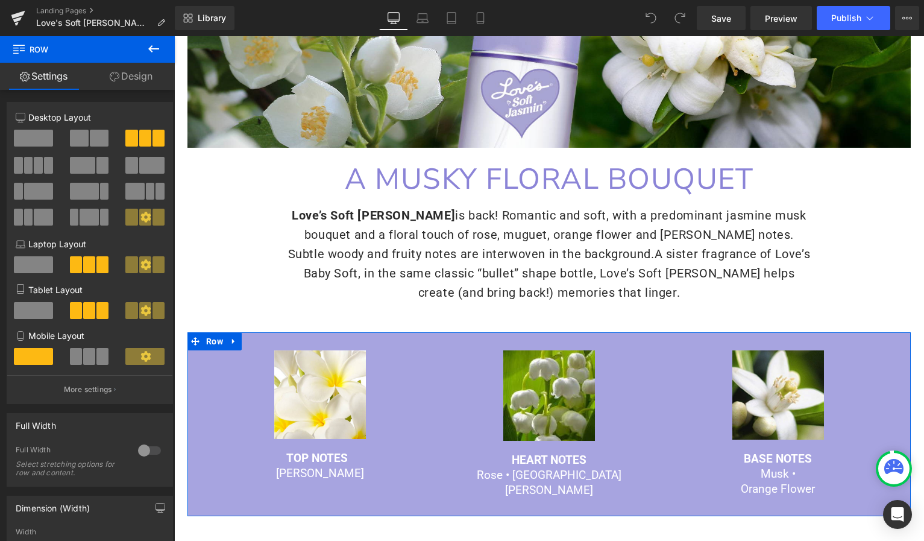
click at [122, 80] on link "Design" at bounding box center [130, 76] width 87 height 27
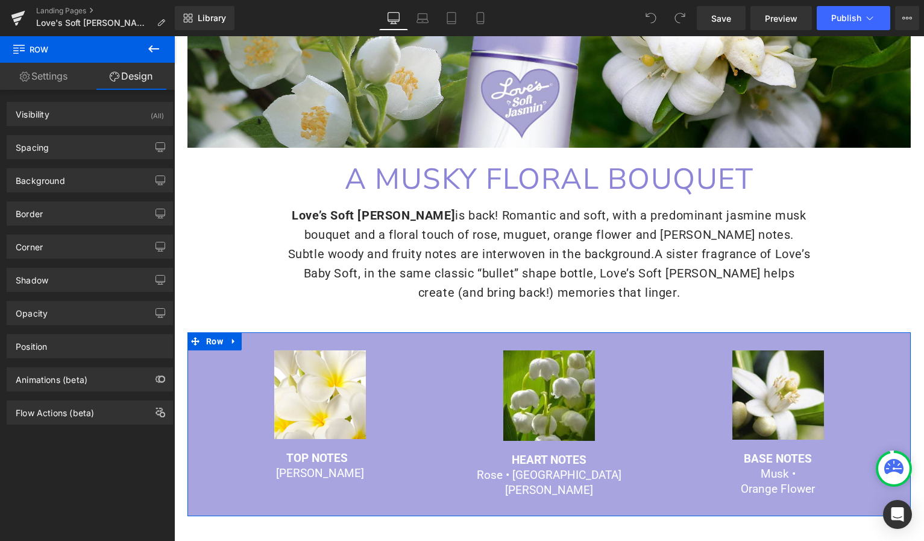
type input "#a7a4e0"
type input "100"
click at [74, 180] on div "Background" at bounding box center [89, 180] width 165 height 23
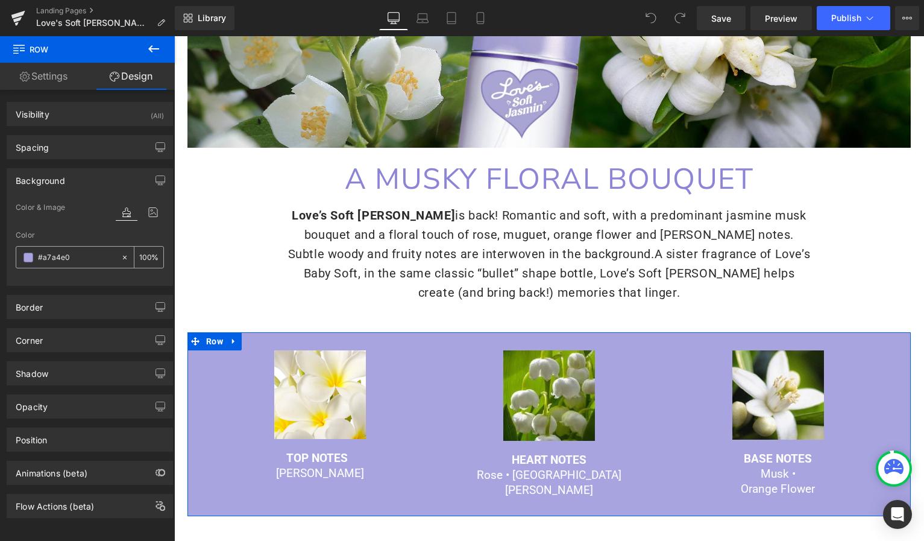
drag, startPoint x: 76, startPoint y: 258, endPoint x: 39, endPoint y: 256, distance: 37.4
click at [39, 256] on input "#a7a4e0" at bounding box center [76, 257] width 77 height 13
click at [63, 12] on link "Landing Pages" at bounding box center [105, 11] width 139 height 10
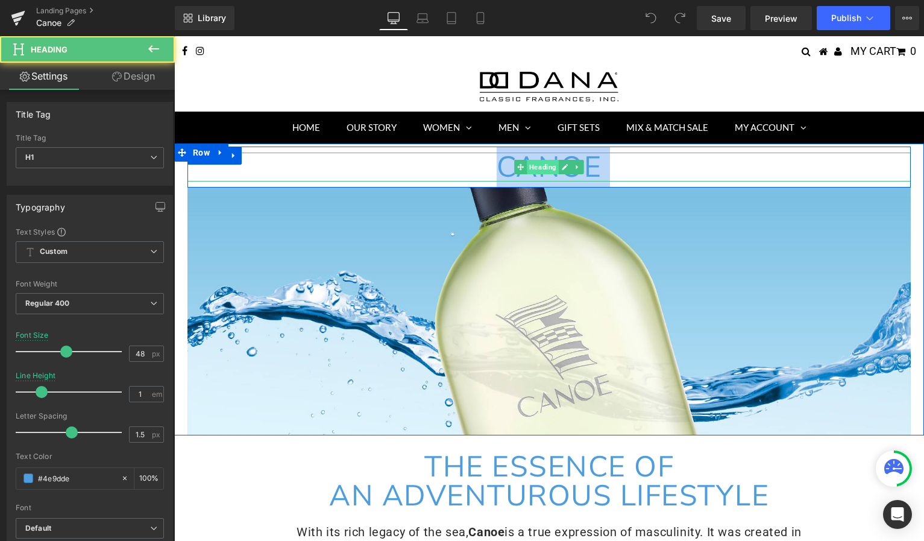
drag, startPoint x: 504, startPoint y: 166, endPoint x: 530, endPoint y: 167, distance: 25.9
click at [530, 167] on div "CANOE Heading" at bounding box center [548, 166] width 723 height 29
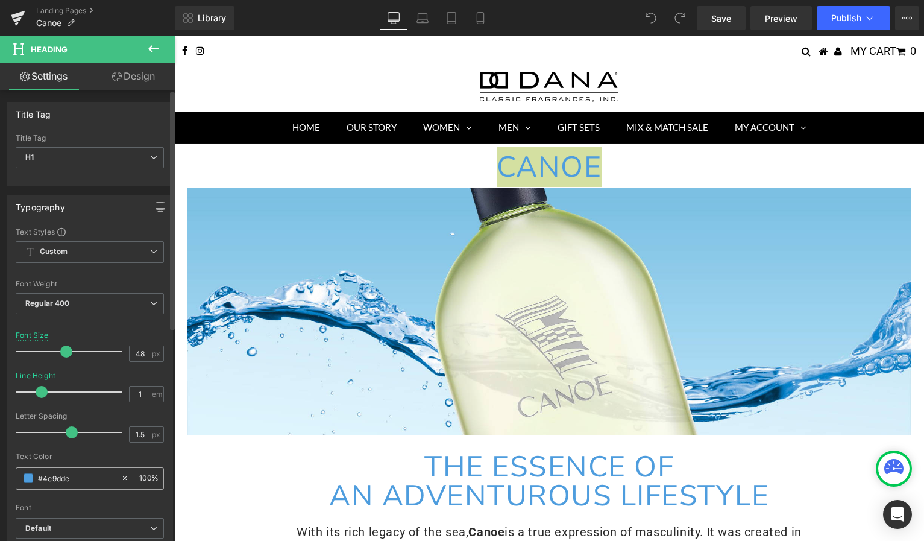
drag, startPoint x: 70, startPoint y: 477, endPoint x: 26, endPoint y: 470, distance: 44.5
click at [26, 470] on div "#4e9dde" at bounding box center [68, 478] width 104 height 21
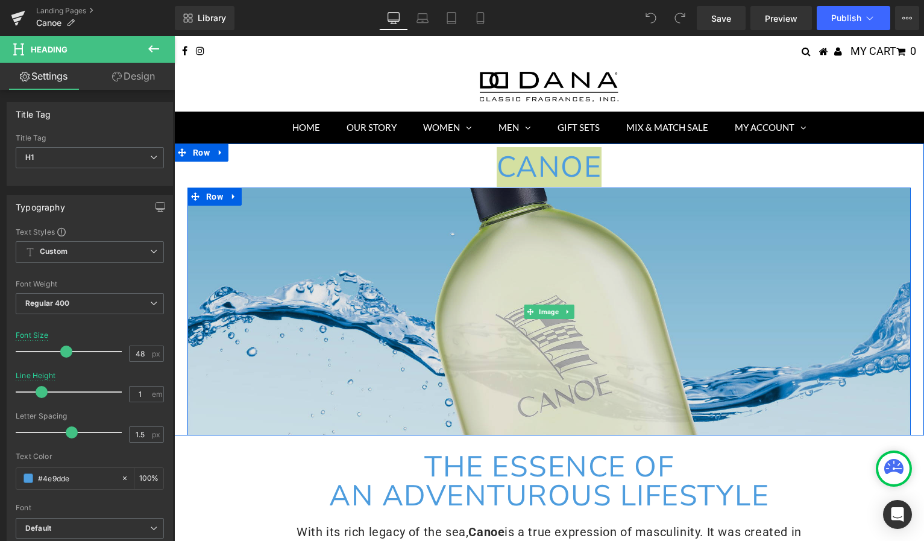
copy div "CANOE Heading"
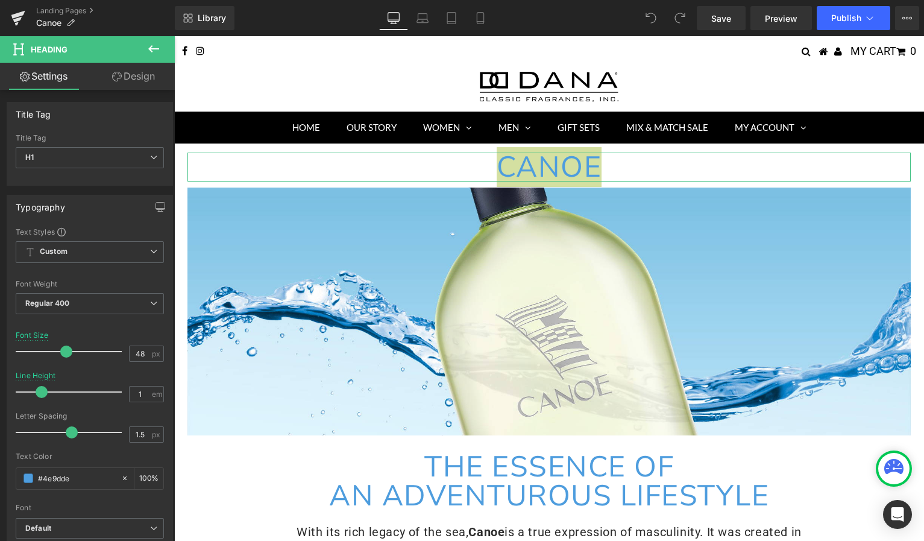
click at [138, 78] on link "Design" at bounding box center [133, 76] width 87 height 27
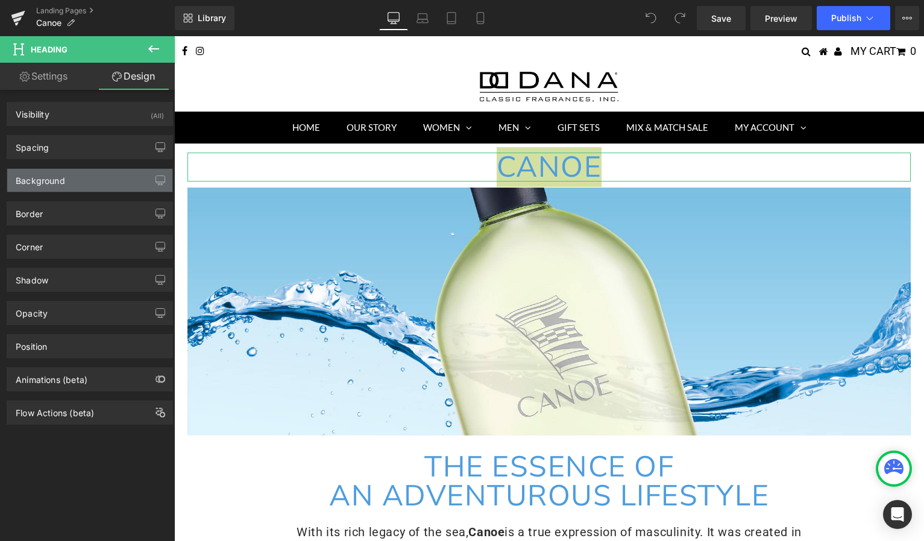
click at [86, 183] on div "Background" at bounding box center [89, 180] width 165 height 23
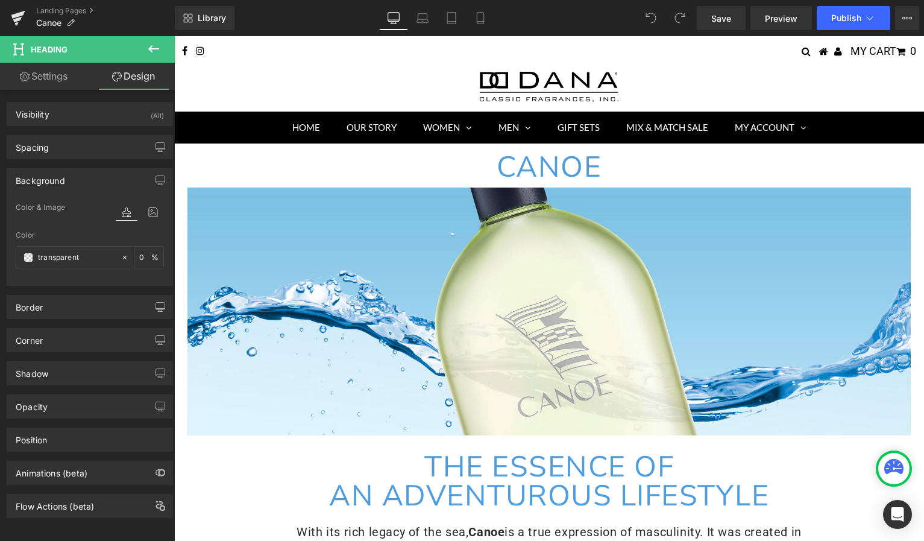
click at [243, 97] on div at bounding box center [549, 89] width 708 height 34
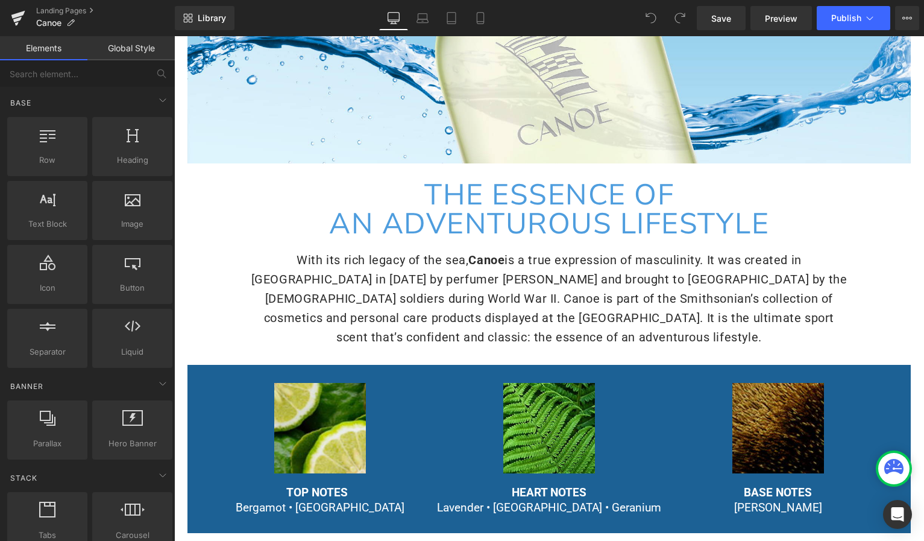
scroll to position [312, 0]
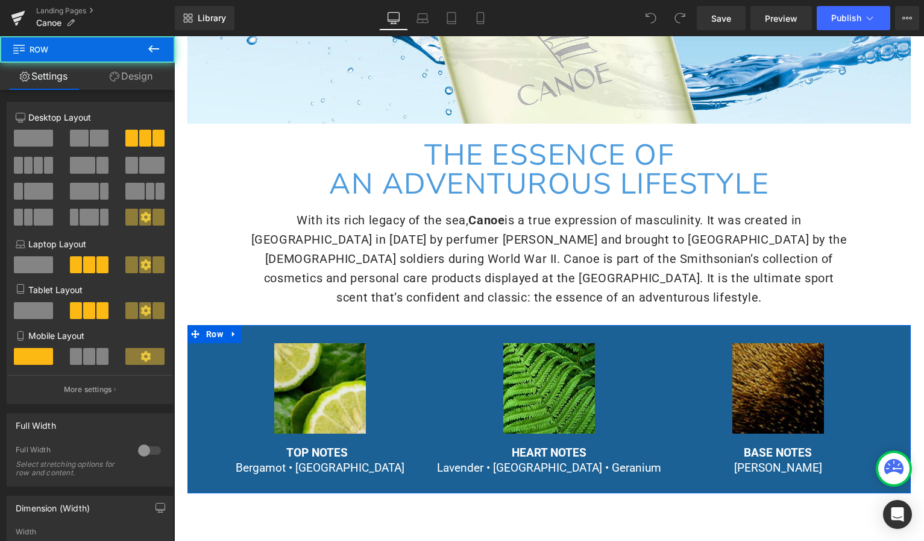
click at [203, 360] on div "Image TOP NOTES Bergamot • Petitgrain Text Block Image HEART NOTES Lavender • F…" at bounding box center [548, 409] width 723 height 169
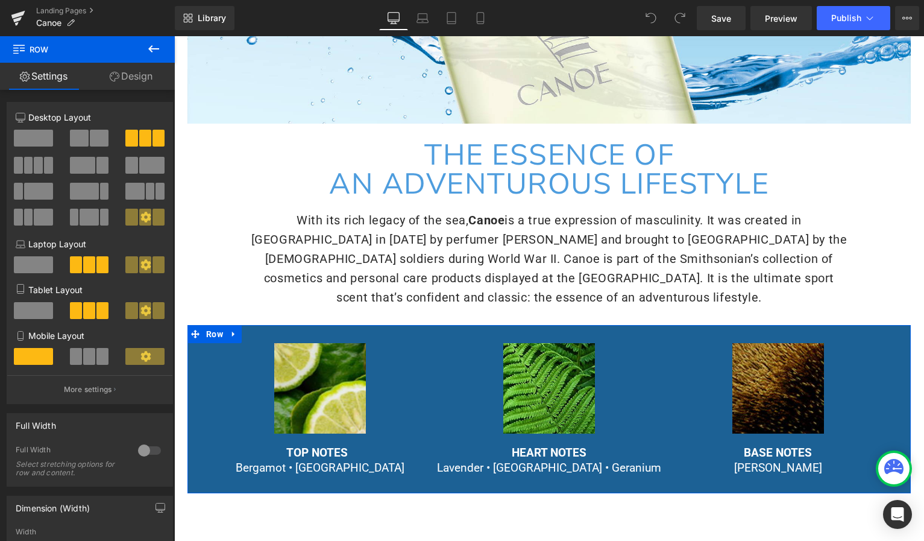
click at [132, 77] on link "Design" at bounding box center [130, 76] width 87 height 27
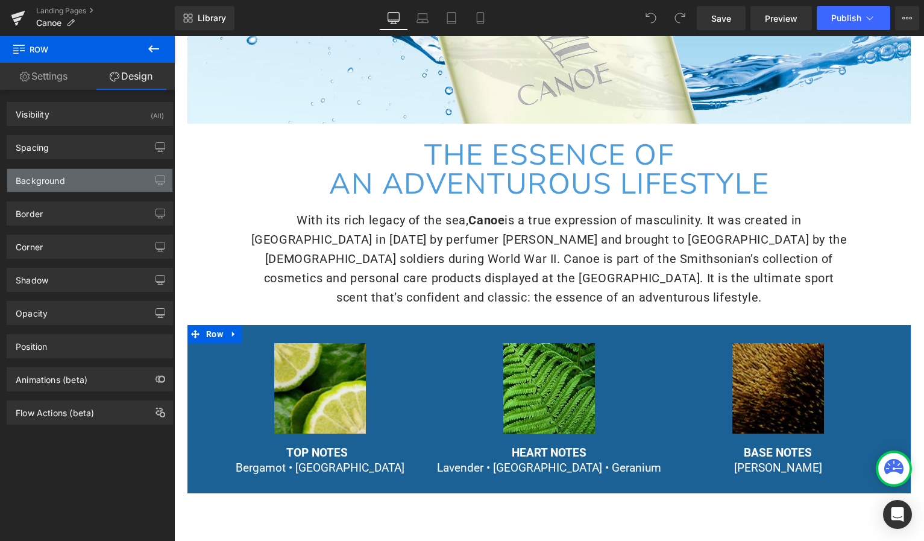
click at [78, 172] on div "Background" at bounding box center [89, 180] width 165 height 23
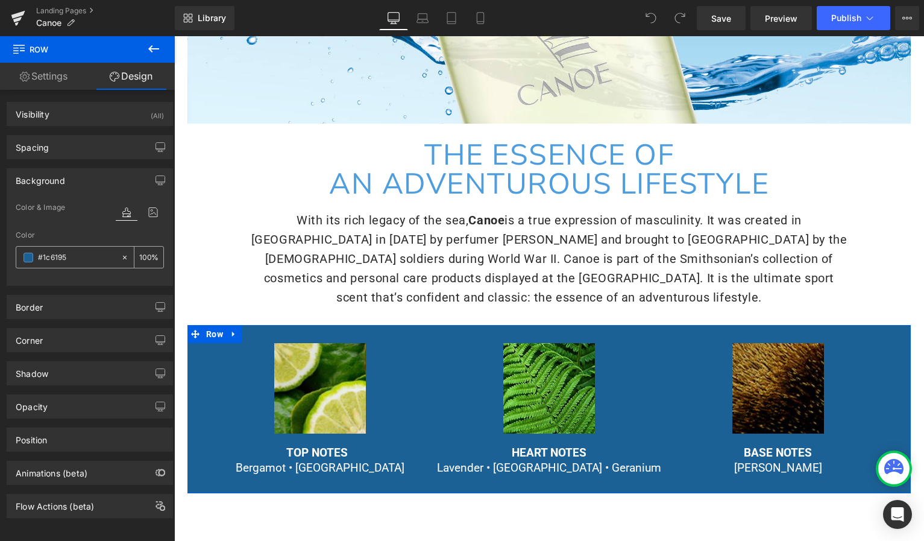
drag, startPoint x: 72, startPoint y: 256, endPoint x: 24, endPoint y: 251, distance: 49.1
click at [24, 251] on div "#1c6195" at bounding box center [68, 256] width 104 height 21
click at [77, 8] on link "Landing Pages" at bounding box center [105, 11] width 139 height 10
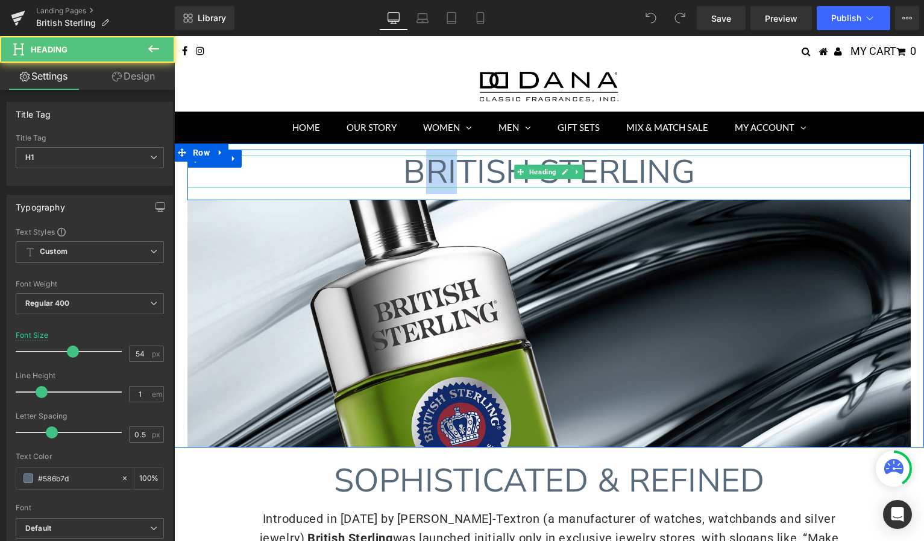
drag, startPoint x: 427, startPoint y: 175, endPoint x: 462, endPoint y: 175, distance: 35.0
click at [462, 175] on span "BRITISH STERLING" at bounding box center [549, 171] width 292 height 45
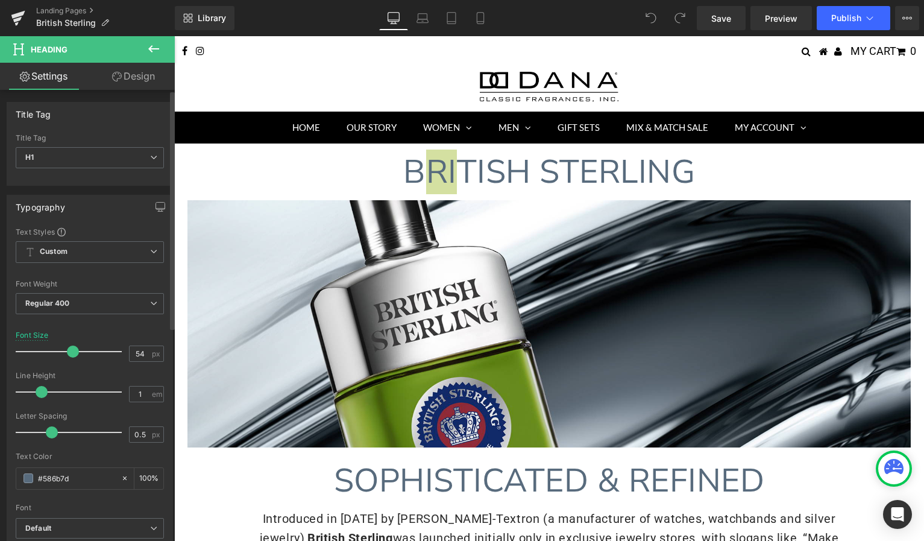
drag, startPoint x: 77, startPoint y: 474, endPoint x: 25, endPoint y: 463, distance: 52.4
click at [26, 463] on div "Text Color #586b7d 100 %" at bounding box center [90, 477] width 148 height 51
copy span "RI"
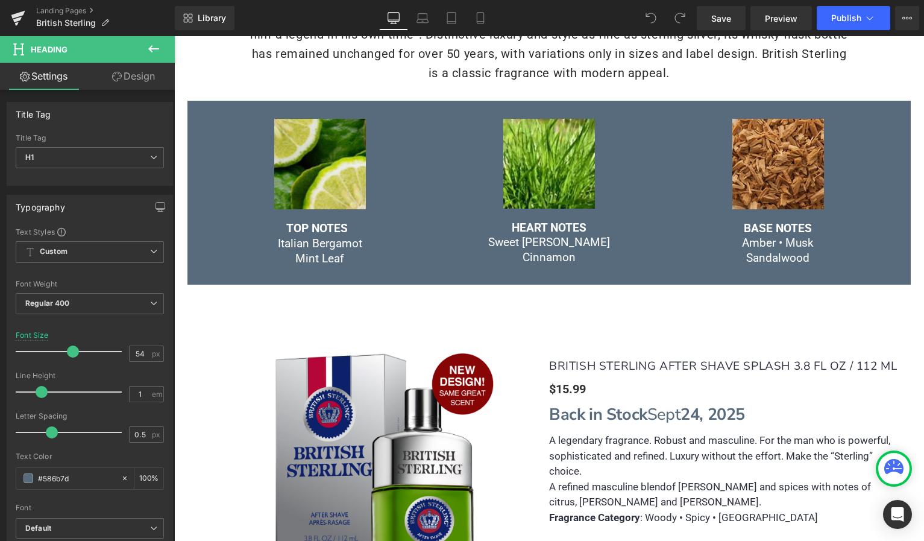
scroll to position [534, 0]
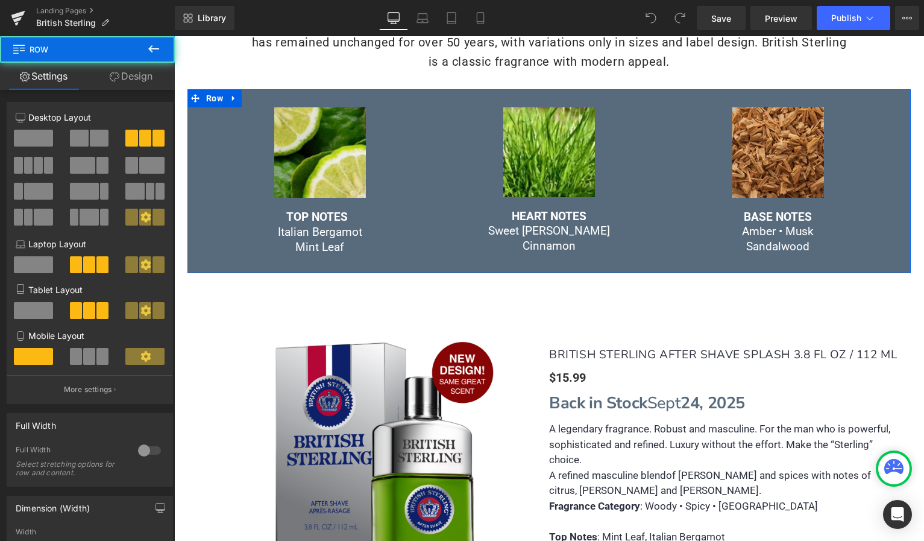
click at [218, 262] on div "Image TOP NOTES Italian Bergamot Mint Leaf Text Block Image HEART NOTES Sweet M…" at bounding box center [548, 180] width 723 height 183
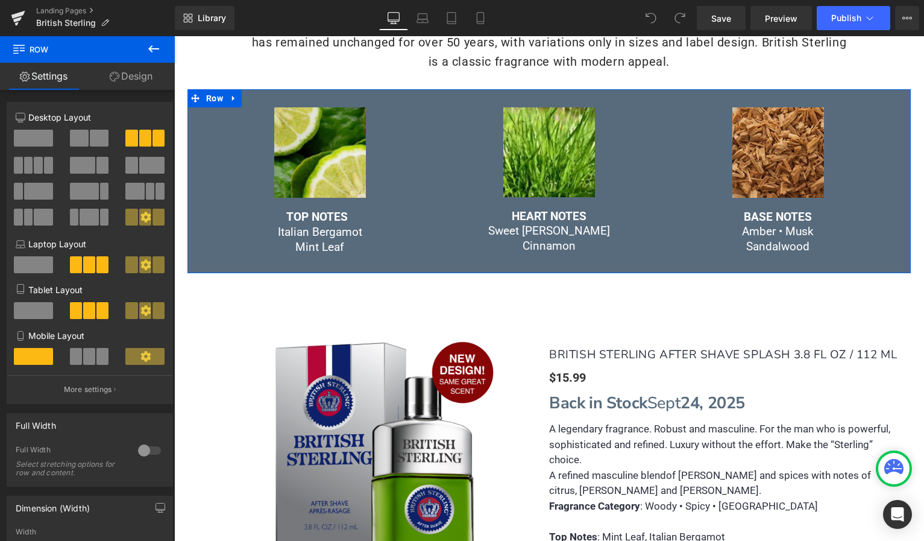
click at [137, 79] on link "Design" at bounding box center [130, 76] width 87 height 27
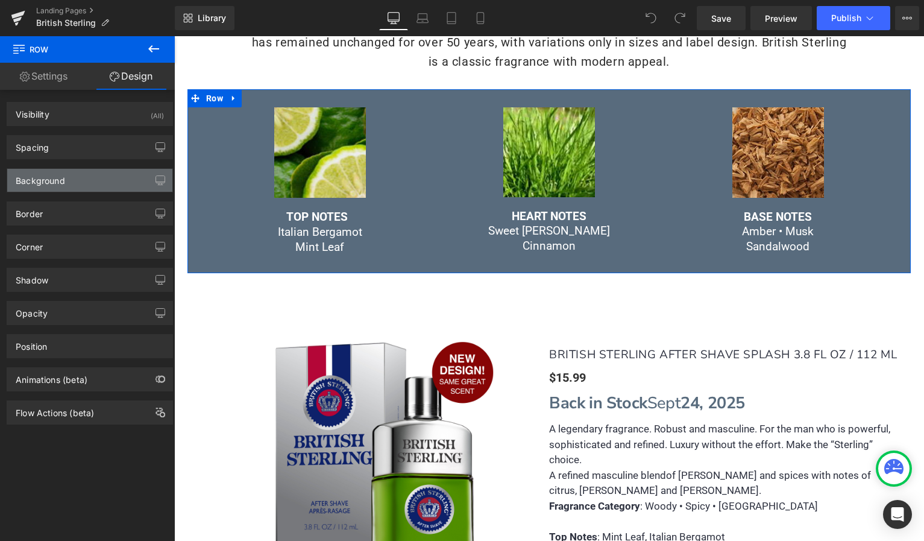
click at [78, 184] on div "Background" at bounding box center [89, 180] width 165 height 23
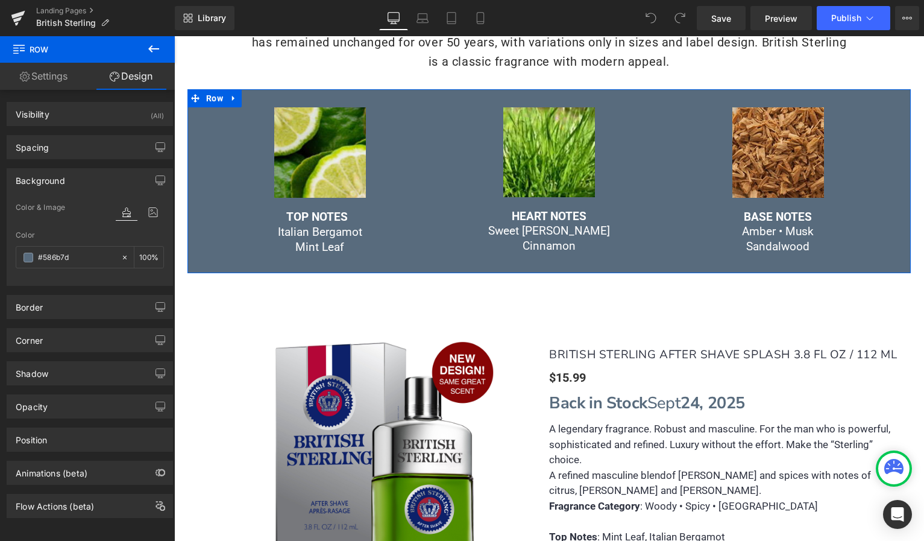
drag, startPoint x: 77, startPoint y: 254, endPoint x: 33, endPoint y: 242, distance: 45.0
click at [33, 242] on div "Color #586b7d 100 %" at bounding box center [90, 256] width 148 height 51
click at [198, 120] on div "Image TOP NOTES Italian Bergamot Mint Leaf Text Block Image HEART NOTES Sweet M…" at bounding box center [548, 180] width 723 height 183
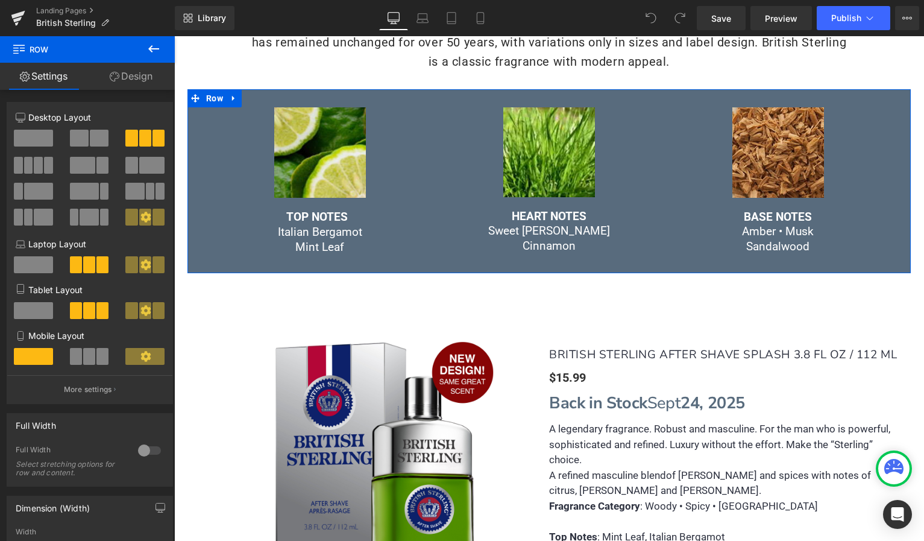
click at [130, 80] on link "Design" at bounding box center [130, 76] width 87 height 27
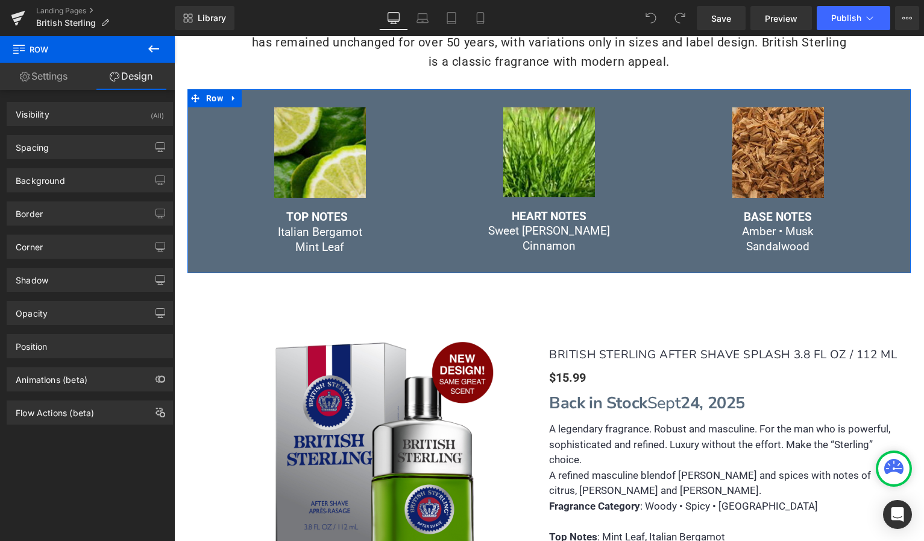
type input "#586b7d"
type input "100"
click at [66, 183] on div "Background" at bounding box center [89, 180] width 165 height 23
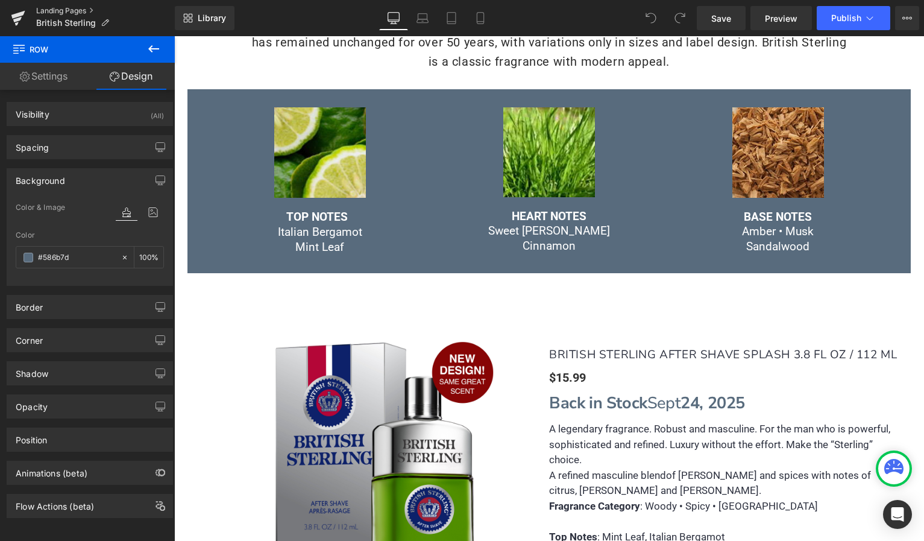
click at [53, 13] on link "Landing Pages" at bounding box center [105, 11] width 139 height 10
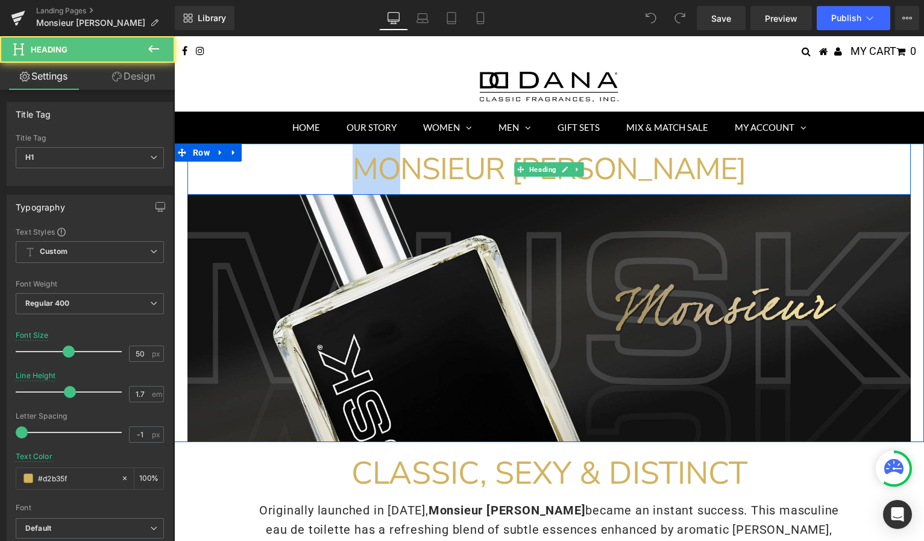
drag, startPoint x: 438, startPoint y: 170, endPoint x: 471, endPoint y: 172, distance: 33.8
click at [471, 172] on span "MONSIEUR [PERSON_NAME]" at bounding box center [550, 169] width 394 height 42
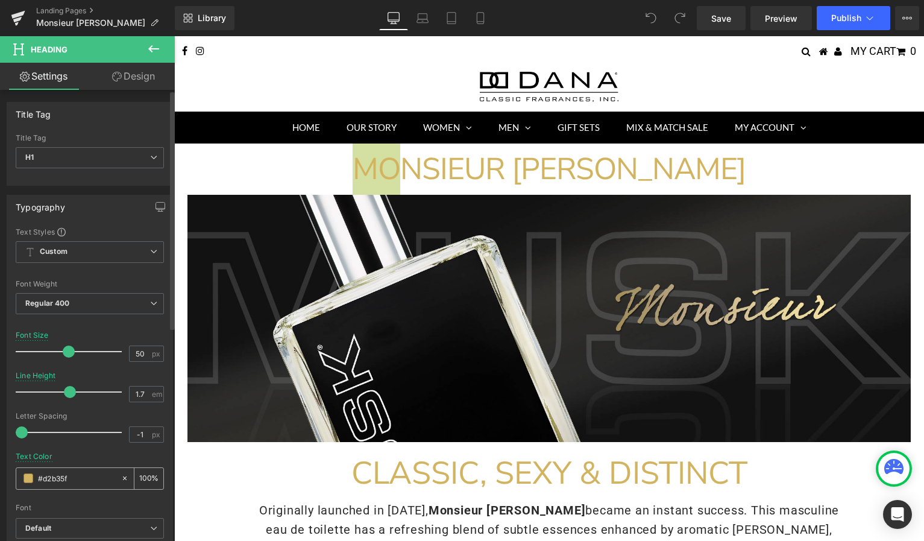
drag, startPoint x: 75, startPoint y: 477, endPoint x: 29, endPoint y: 466, distance: 47.8
click at [29, 467] on div "#d2b35f 100 %" at bounding box center [90, 478] width 148 height 22
copy span "MO"
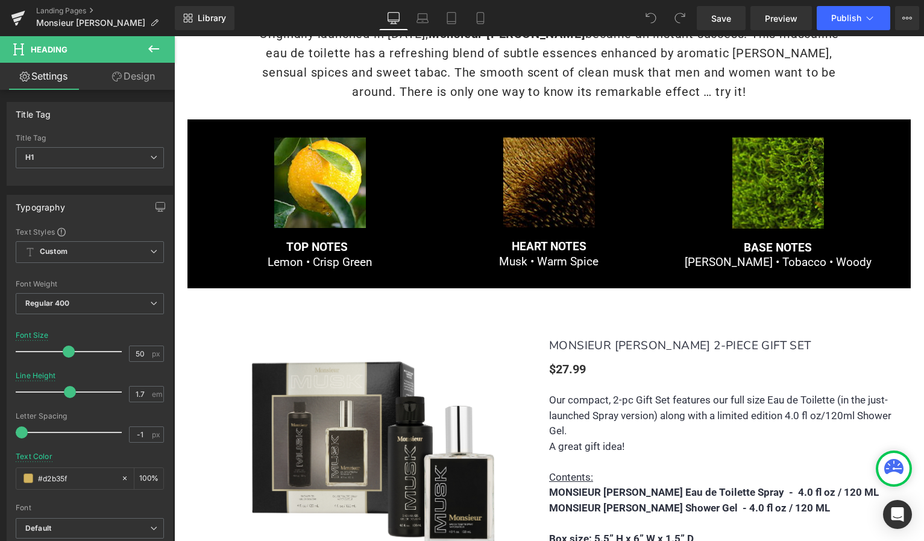
scroll to position [532, 0]
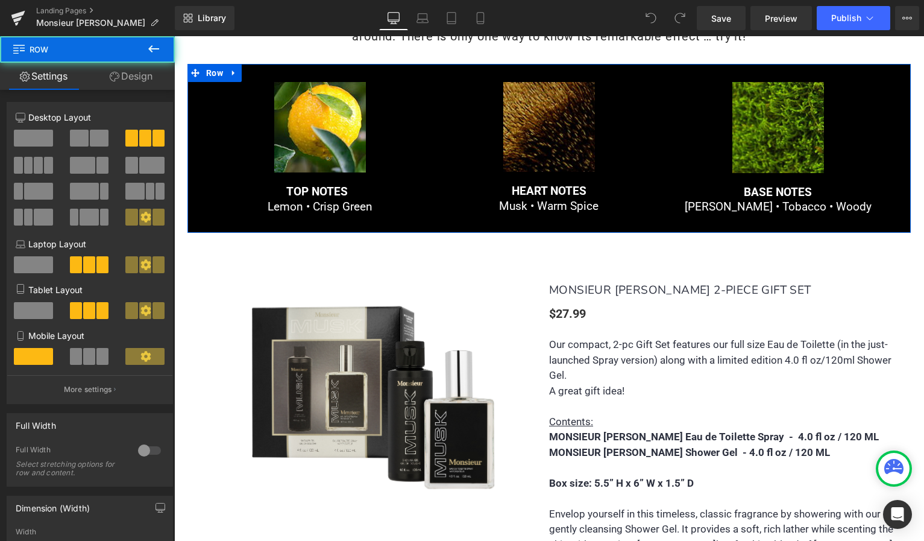
click at [201, 218] on div "Image TOP NOTES Lemon • Crisp Green Text Block Image HEART NOTES Musk • Warm Sp…" at bounding box center [548, 148] width 723 height 169
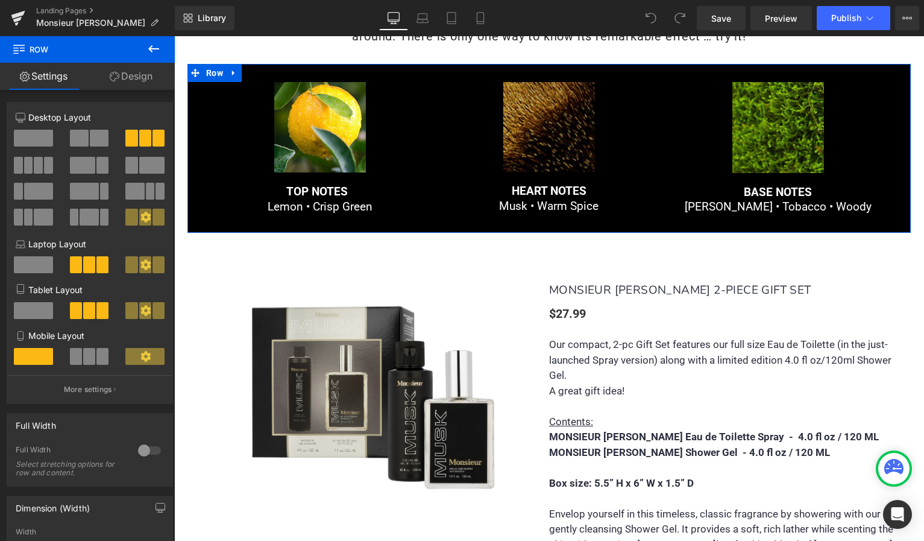
click at [137, 78] on link "Design" at bounding box center [130, 76] width 87 height 27
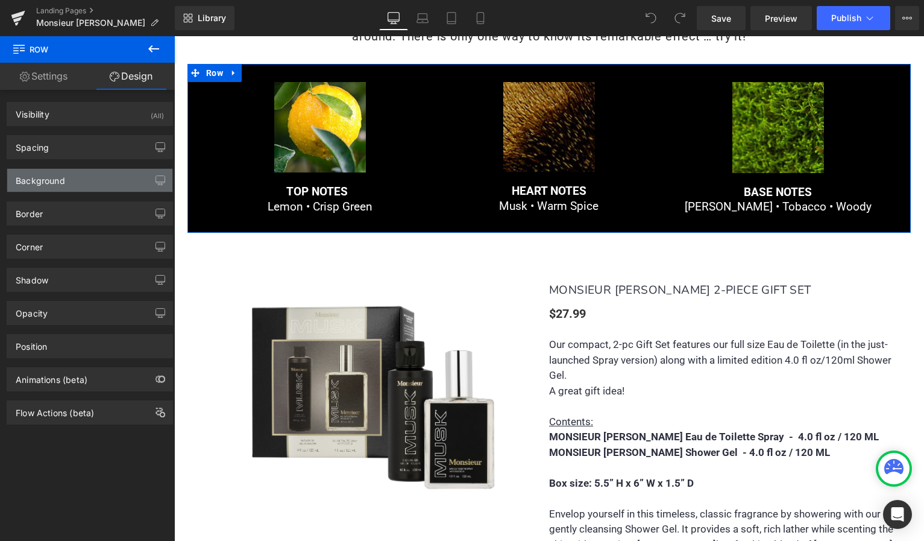
click at [87, 186] on div "Background" at bounding box center [89, 180] width 165 height 23
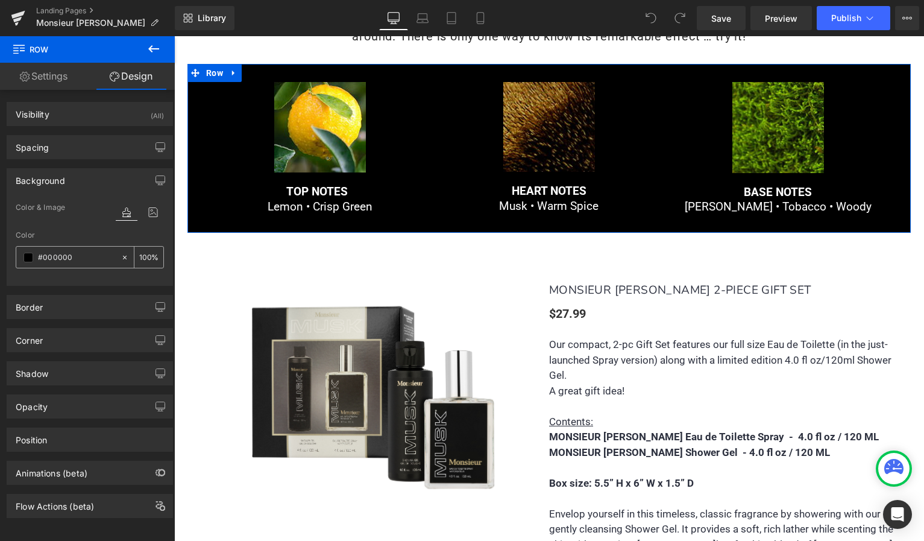
drag, startPoint x: 86, startPoint y: 258, endPoint x: 34, endPoint y: 247, distance: 52.4
click at [37, 247] on div "#000000" at bounding box center [68, 256] width 104 height 21
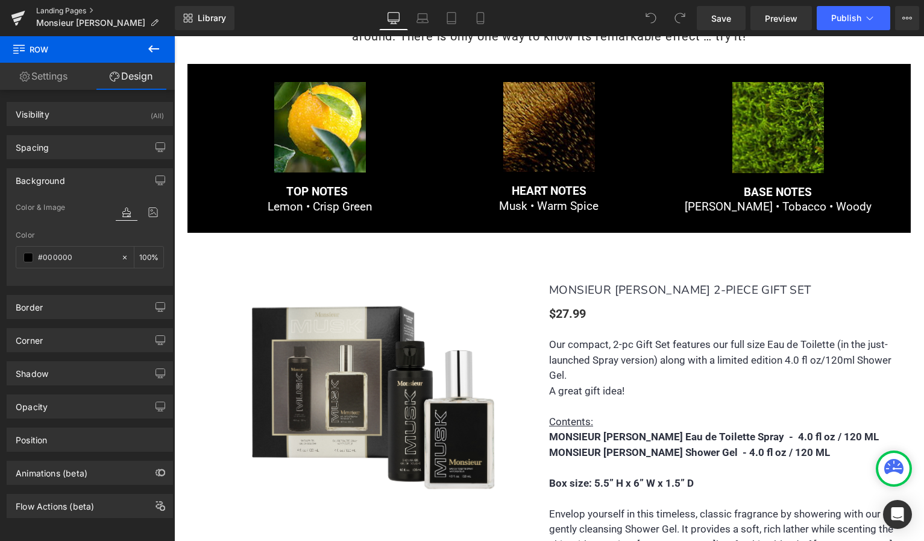
click at [71, 10] on link "Landing Pages" at bounding box center [105, 11] width 139 height 10
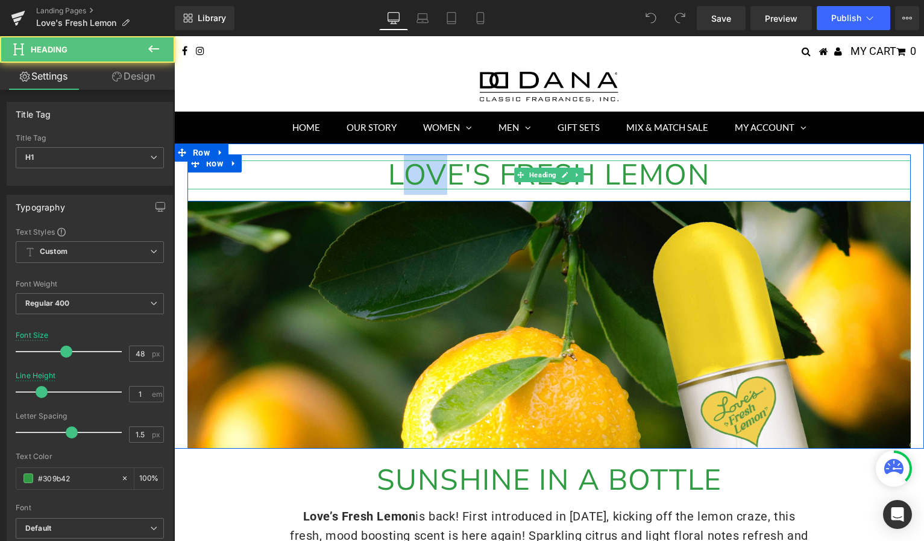
drag, startPoint x: 438, startPoint y: 174, endPoint x: 401, endPoint y: 172, distance: 36.8
click at [401, 172] on span "LOVE'S FRESH LEMON" at bounding box center [549, 175] width 322 height 40
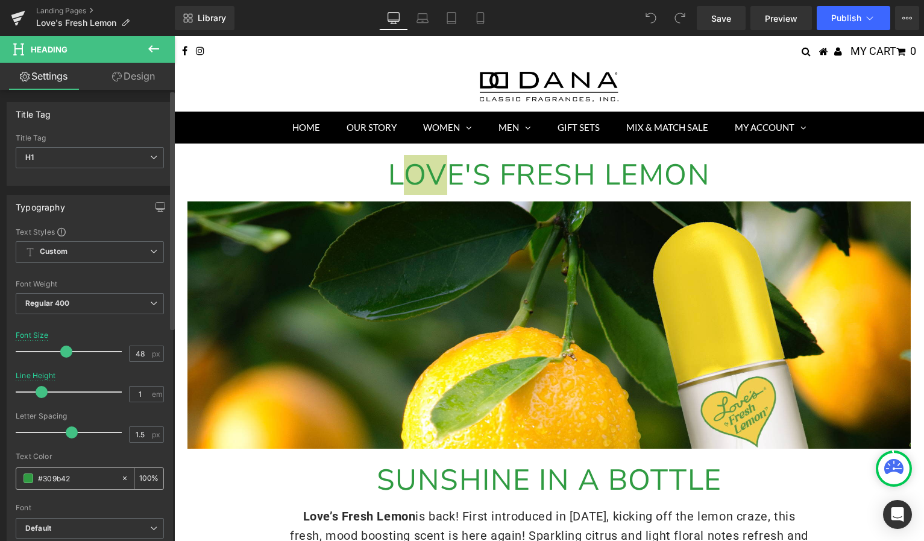
drag, startPoint x: 81, startPoint y: 476, endPoint x: 42, endPoint y: 472, distance: 38.8
click at [42, 472] on input "#309b42" at bounding box center [76, 477] width 77 height 13
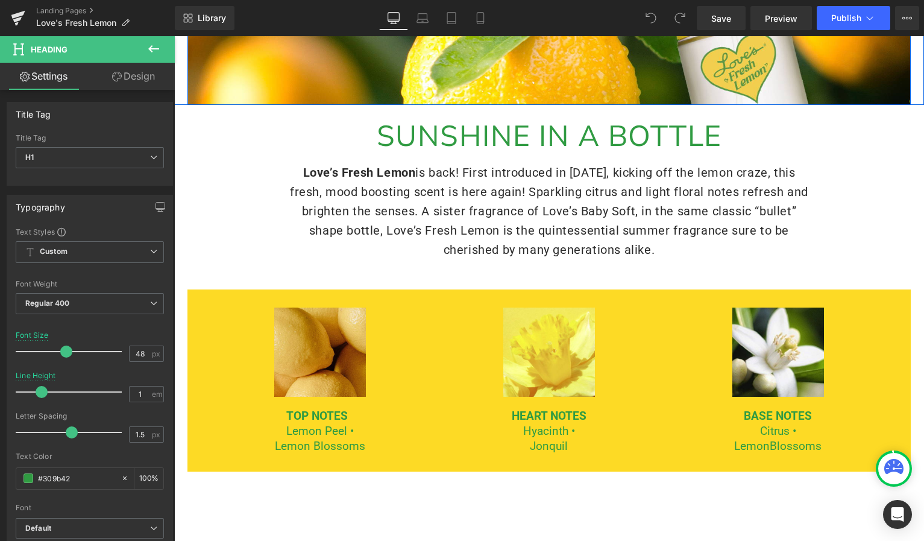
scroll to position [366, 0]
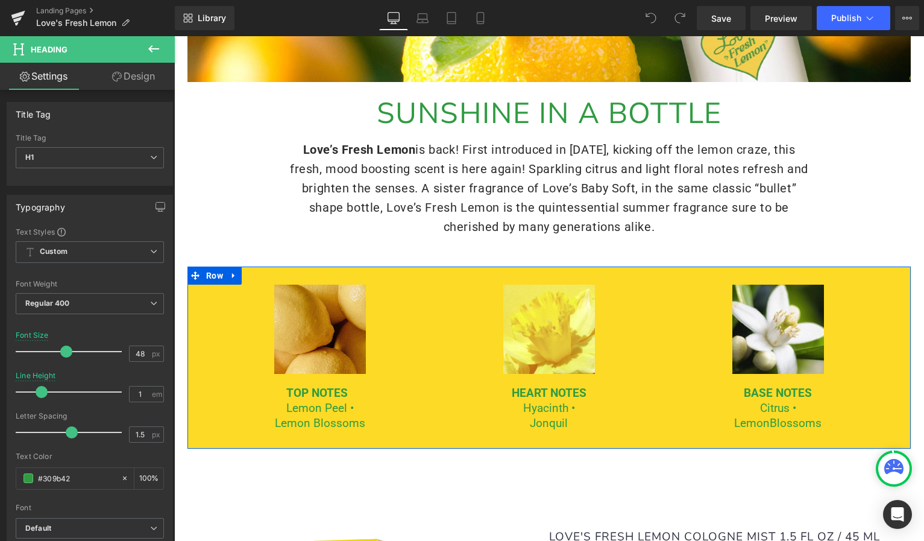
click at [198, 316] on div "Image TOP NOTES Lemon Peel • Lemon Blossoms Text Block Image HEART NOTES Hyacin…" at bounding box center [548, 357] width 723 height 182
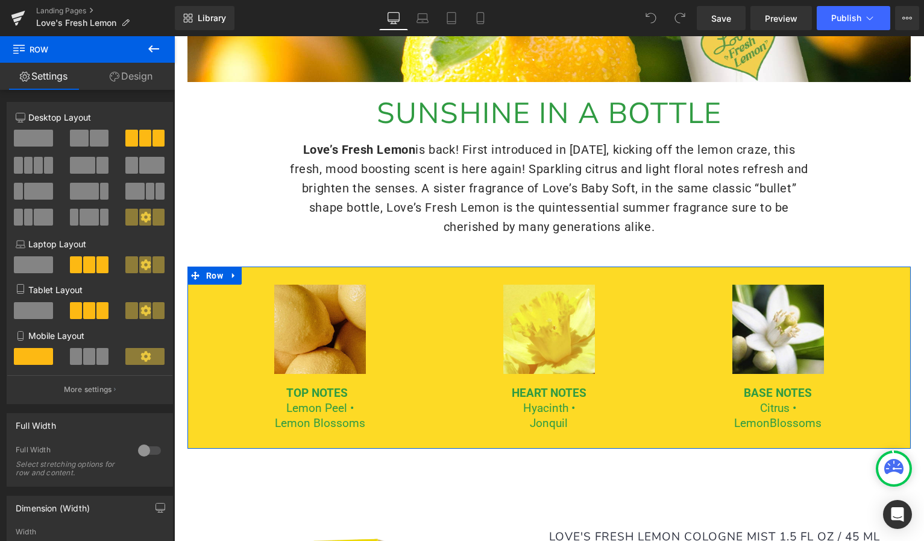
click at [130, 78] on link "Design" at bounding box center [130, 76] width 87 height 27
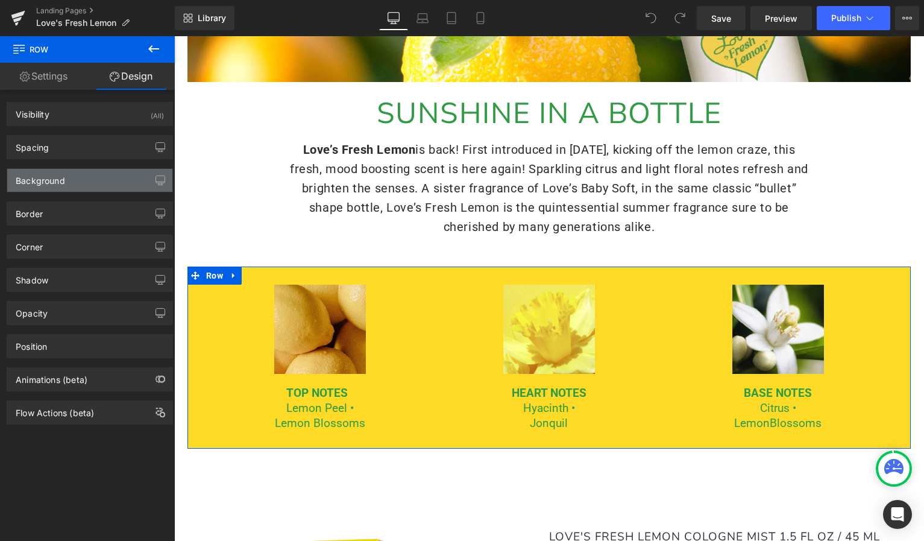
click at [84, 182] on div "Background" at bounding box center [89, 180] width 165 height 23
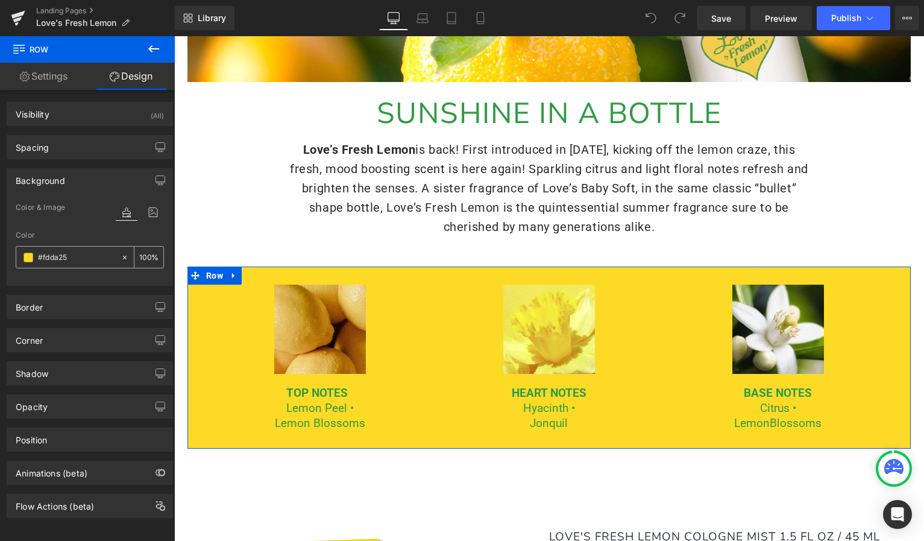
drag, startPoint x: 61, startPoint y: 256, endPoint x: 36, endPoint y: 254, distance: 26.0
click at [36, 254] on div "#fdda25" at bounding box center [68, 256] width 104 height 21
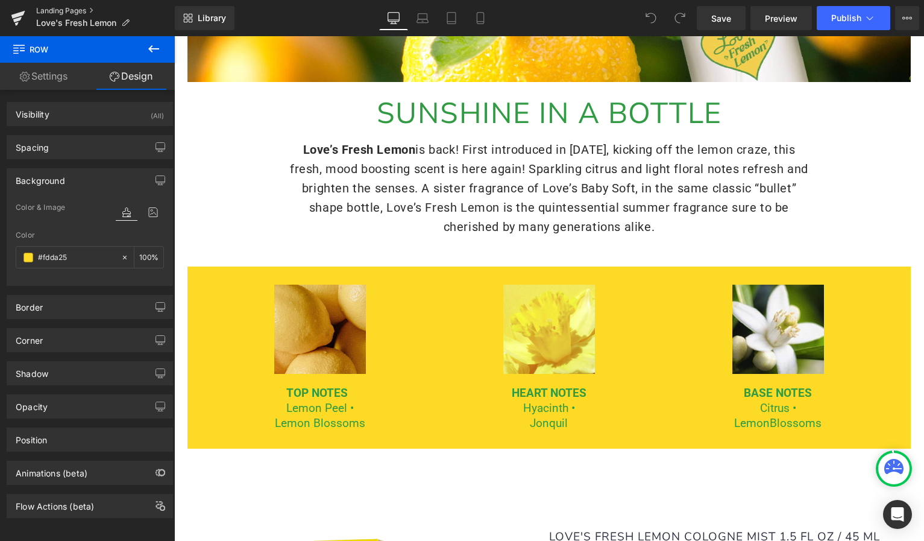
click at [77, 9] on link "Landing Pages" at bounding box center [105, 11] width 139 height 10
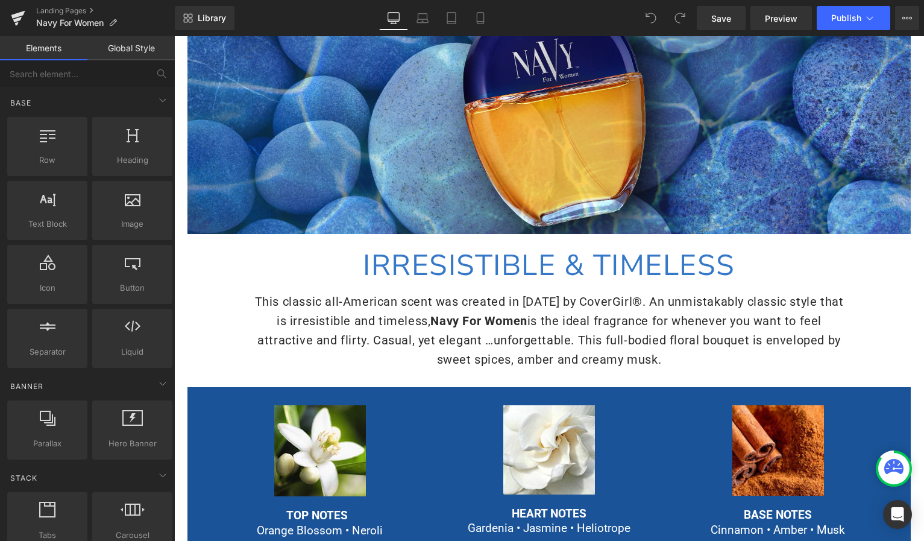
scroll to position [213, 0]
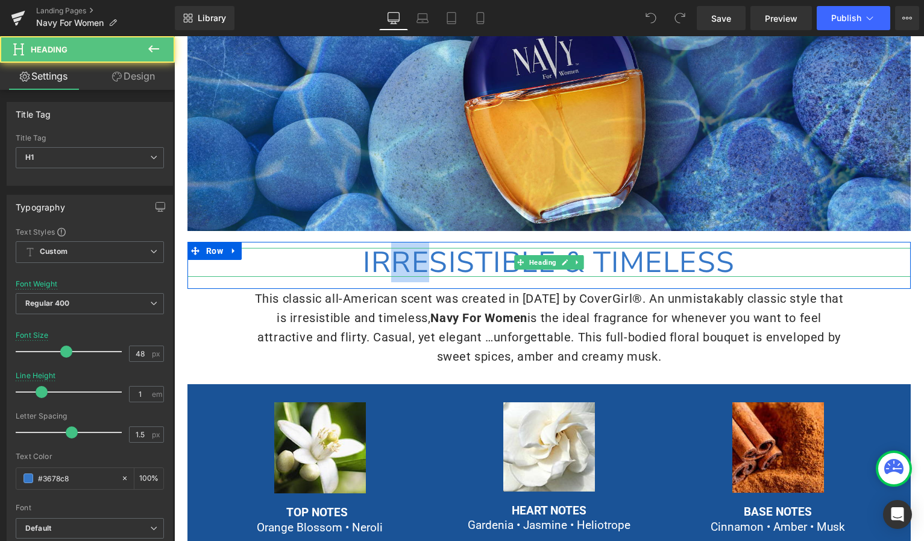
drag, startPoint x: 391, startPoint y: 268, endPoint x: 428, endPoint y: 269, distance: 36.8
click at [428, 269] on span "IRRESISTIBLE & TIMELESS" at bounding box center [549, 262] width 372 height 40
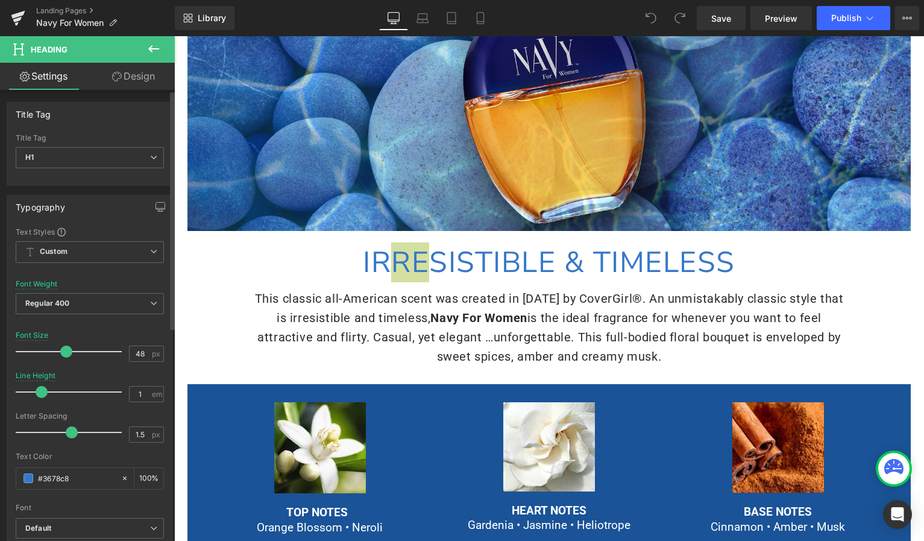
drag, startPoint x: 86, startPoint y: 476, endPoint x: 34, endPoint y: 463, distance: 53.4
click at [34, 463] on div "Text Color #3678c8 100 %" at bounding box center [90, 477] width 148 height 51
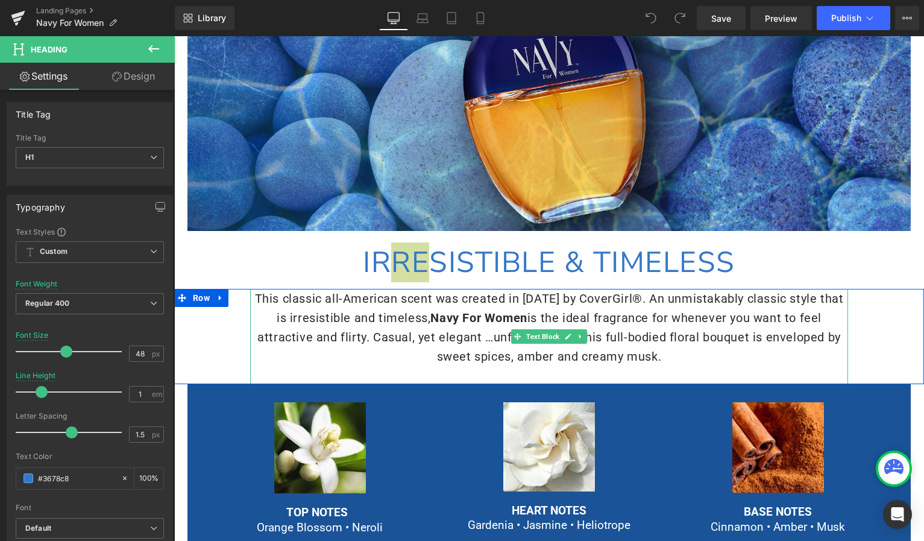
copy span "RE"
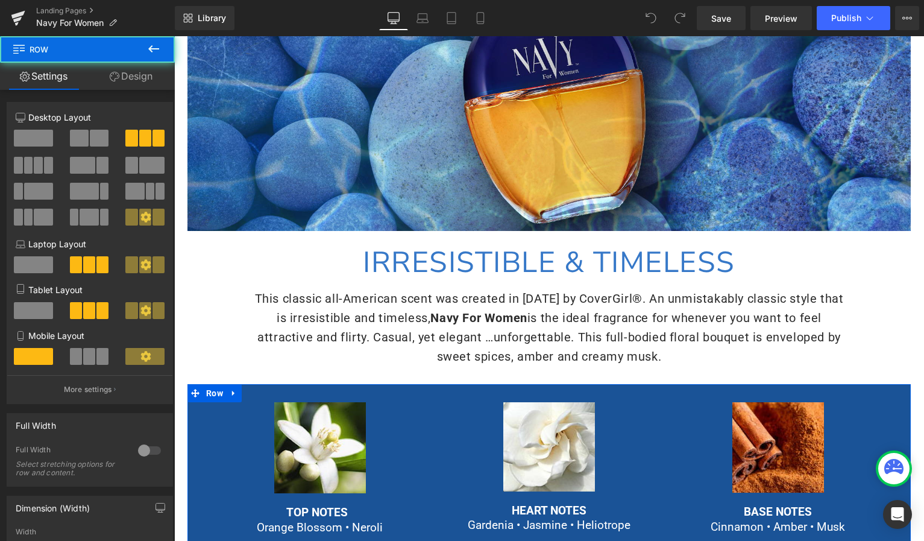
click at [195, 430] on div "Image TOP NOTES Orange Blossom • Neroli Text Block Image HEART NOTES Gardenia •…" at bounding box center [548, 468] width 723 height 169
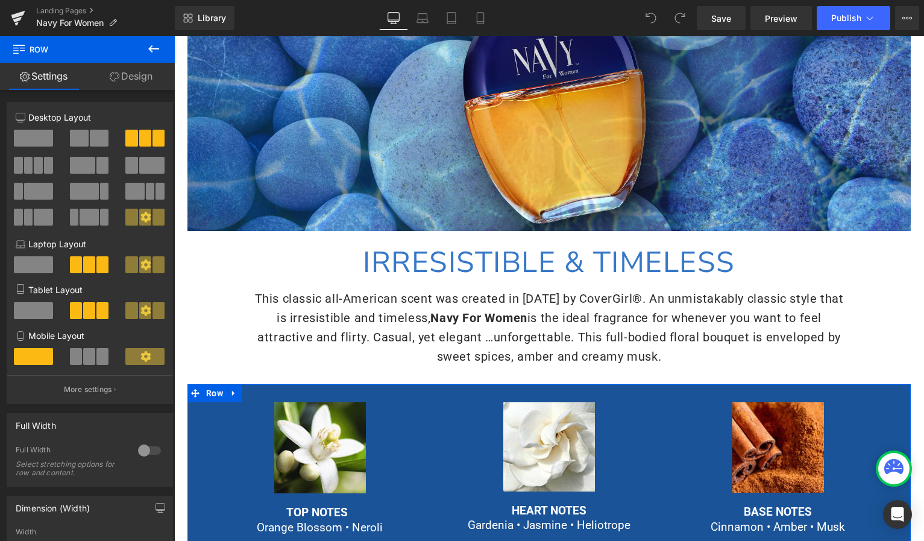
click at [133, 74] on link "Design" at bounding box center [130, 76] width 87 height 27
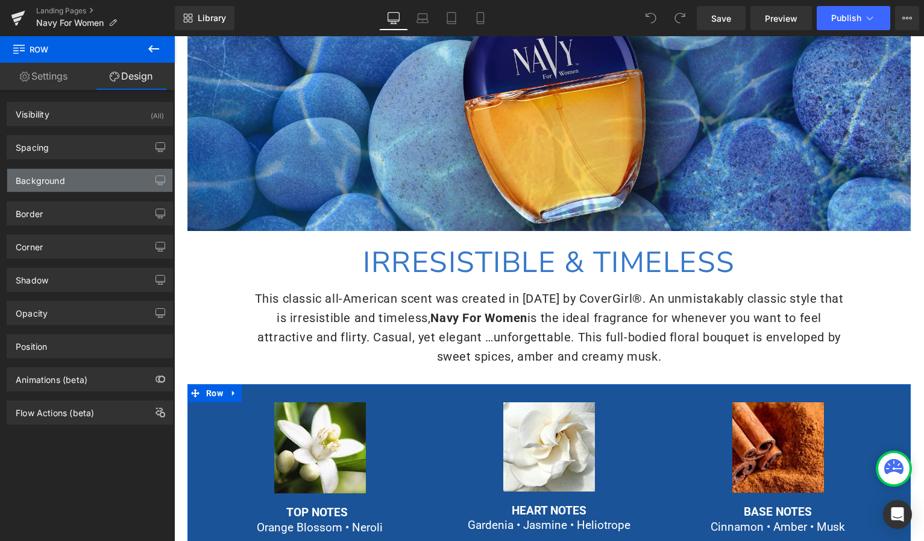
click at [45, 186] on div "Background" at bounding box center [89, 180] width 165 height 23
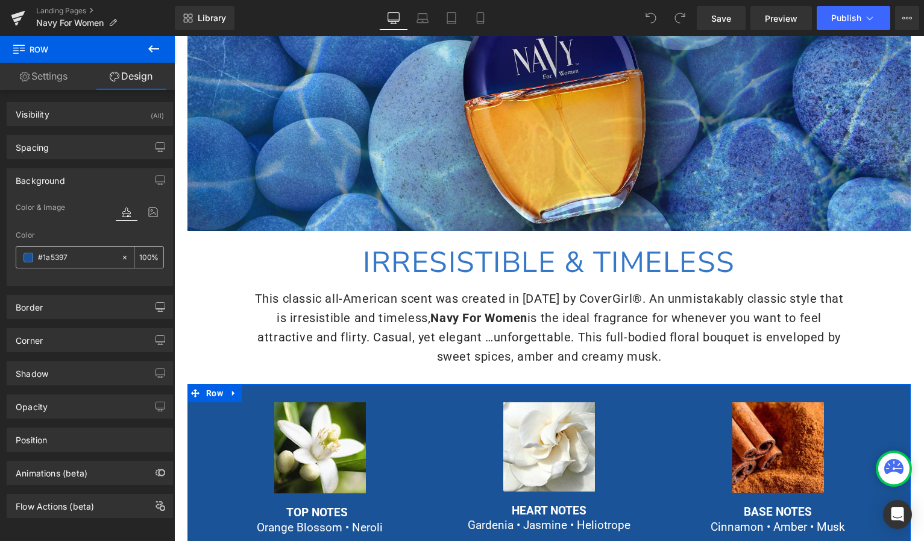
drag, startPoint x: 75, startPoint y: 258, endPoint x: 28, endPoint y: 246, distance: 48.4
click at [28, 246] on div "#1a5397" at bounding box center [68, 256] width 104 height 21
click at [50, 8] on link "Landing Pages" at bounding box center [105, 11] width 139 height 10
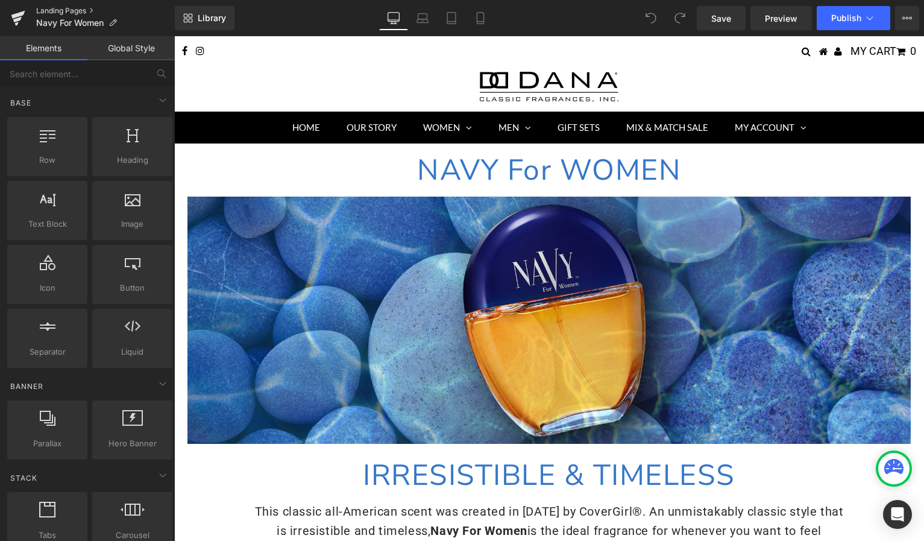
click at [63, 8] on link "Landing Pages" at bounding box center [105, 11] width 139 height 10
